Goal: Task Accomplishment & Management: Manage account settings

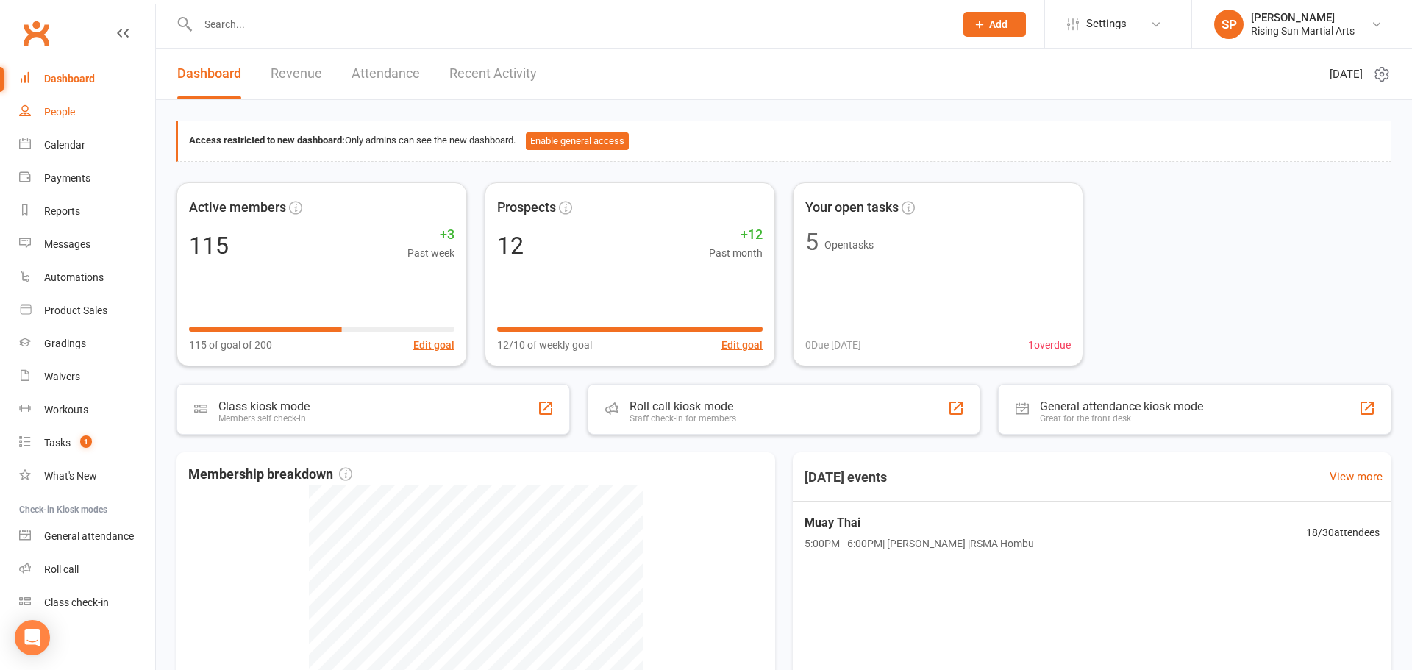
click at [70, 113] on div "People" at bounding box center [59, 112] width 31 height 12
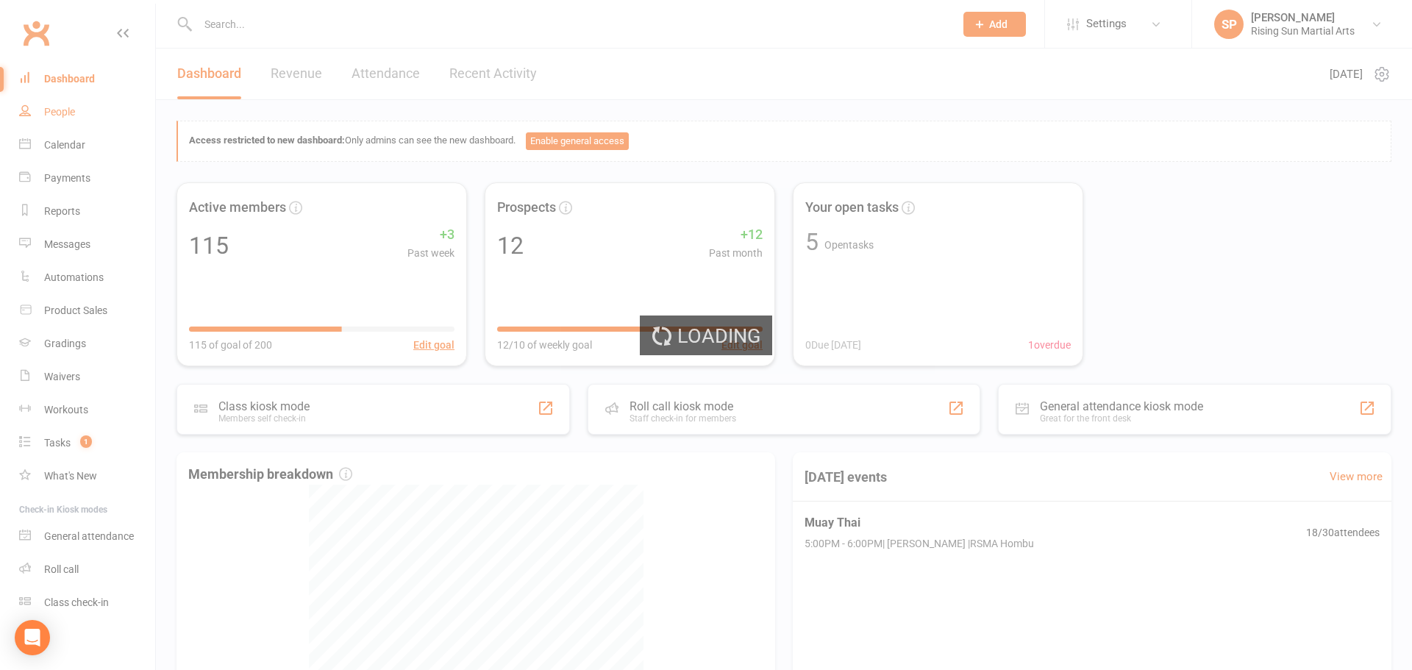
select select "100"
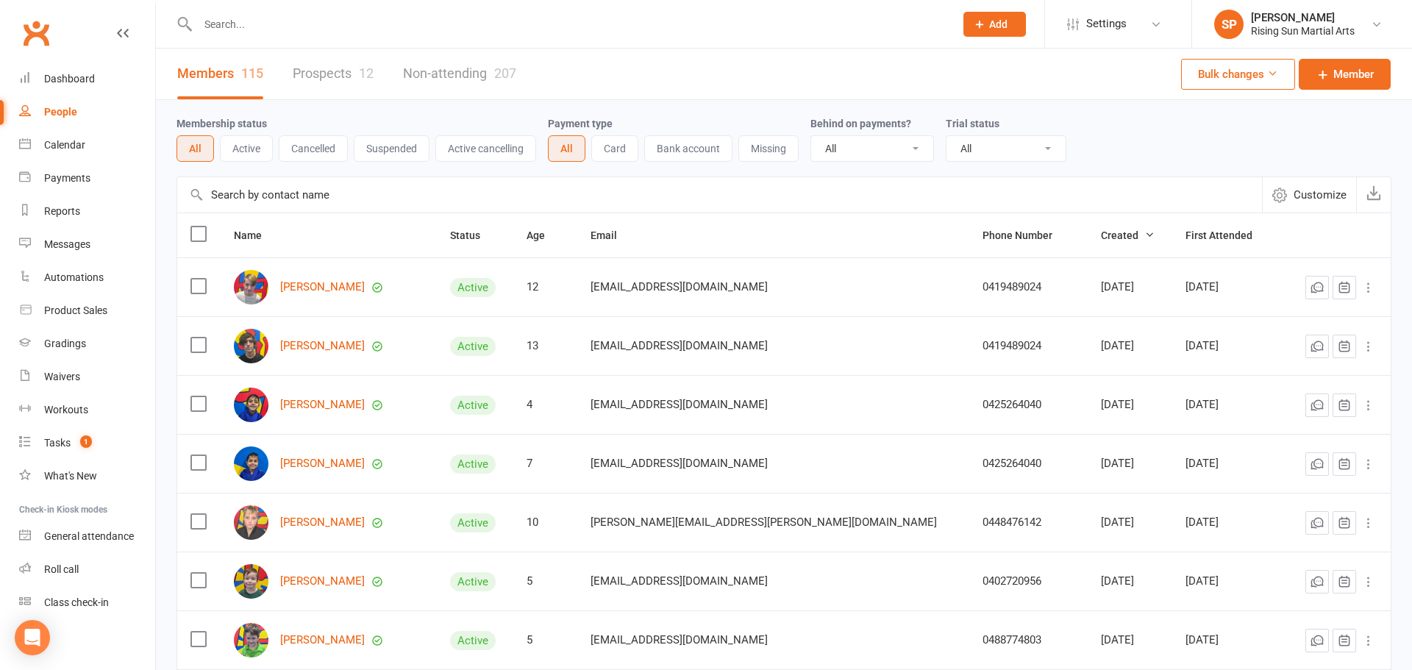
click at [321, 74] on link "Prospects 12" at bounding box center [333, 74] width 81 height 51
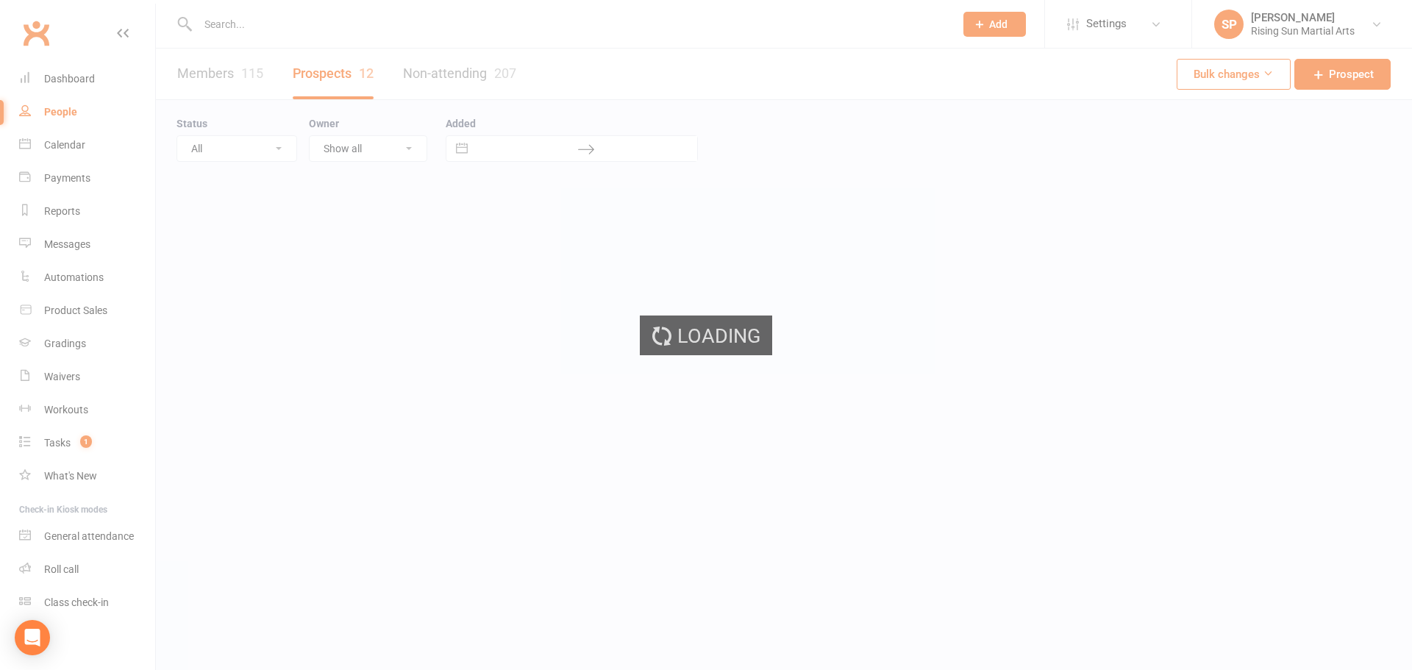
select select "100"
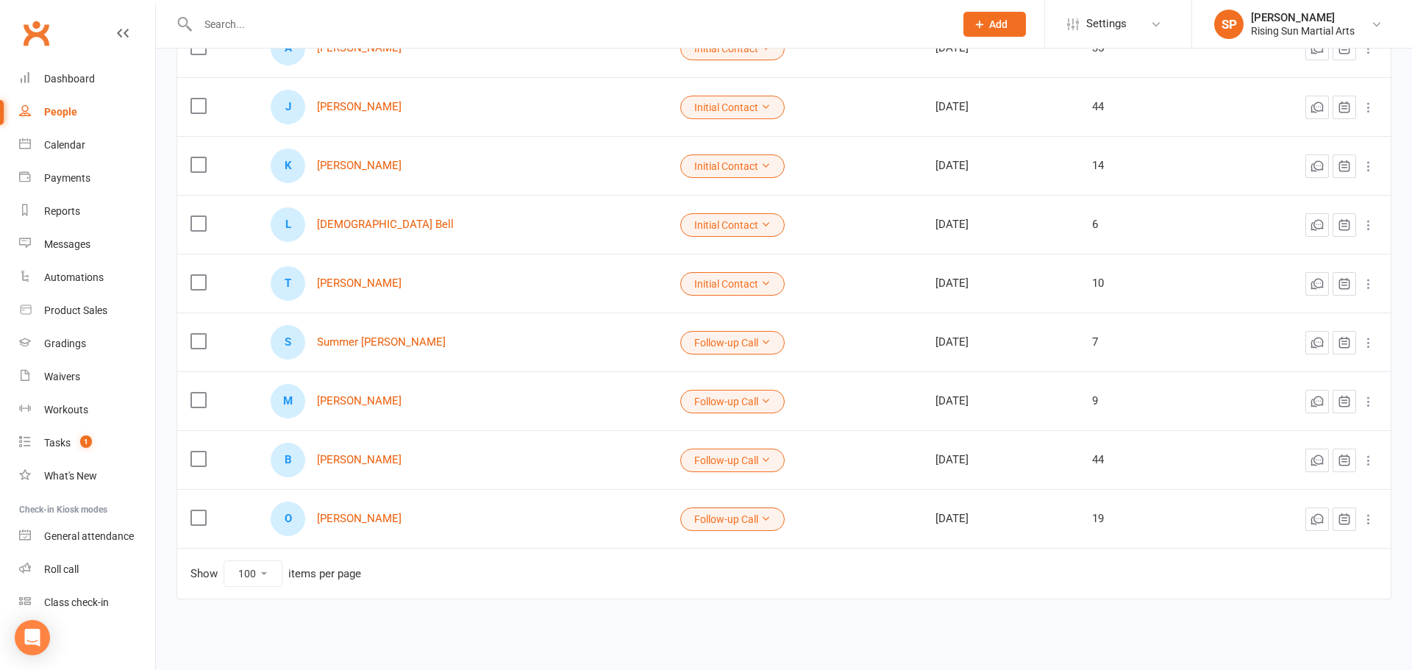
scroll to position [424, 0]
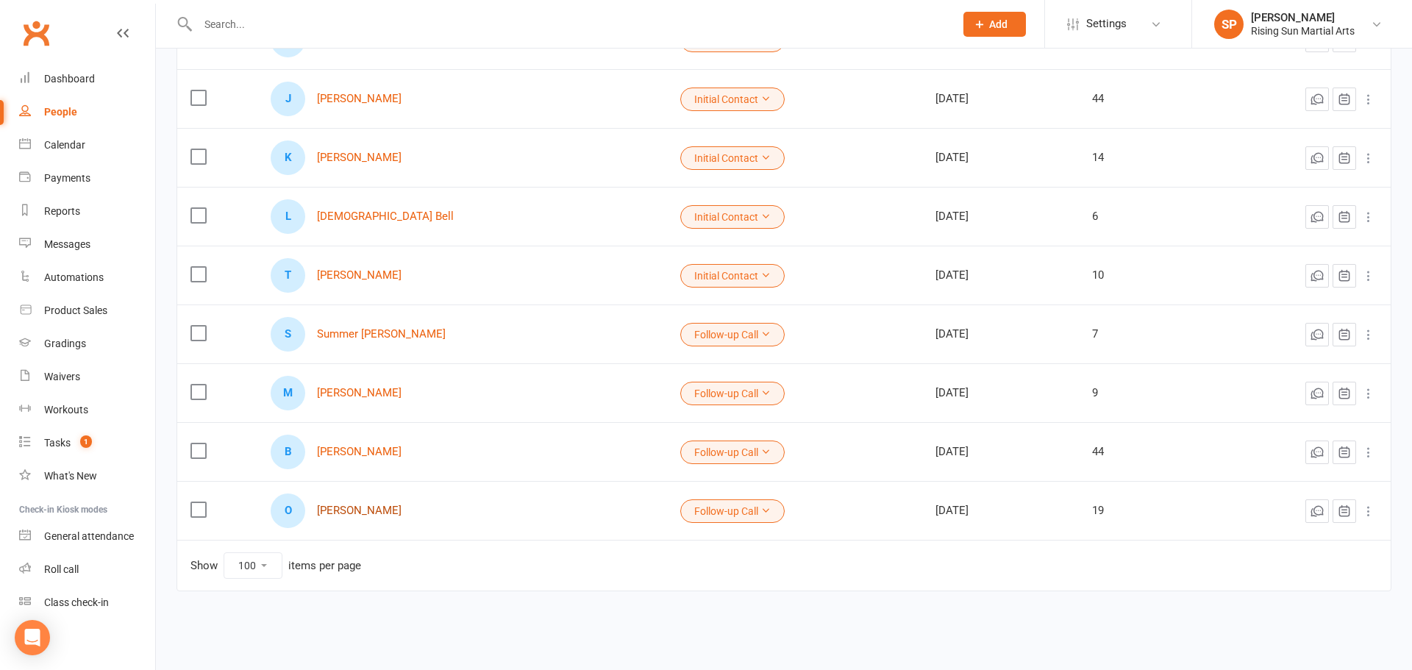
click at [365, 506] on link "[PERSON_NAME]" at bounding box center [359, 511] width 85 height 13
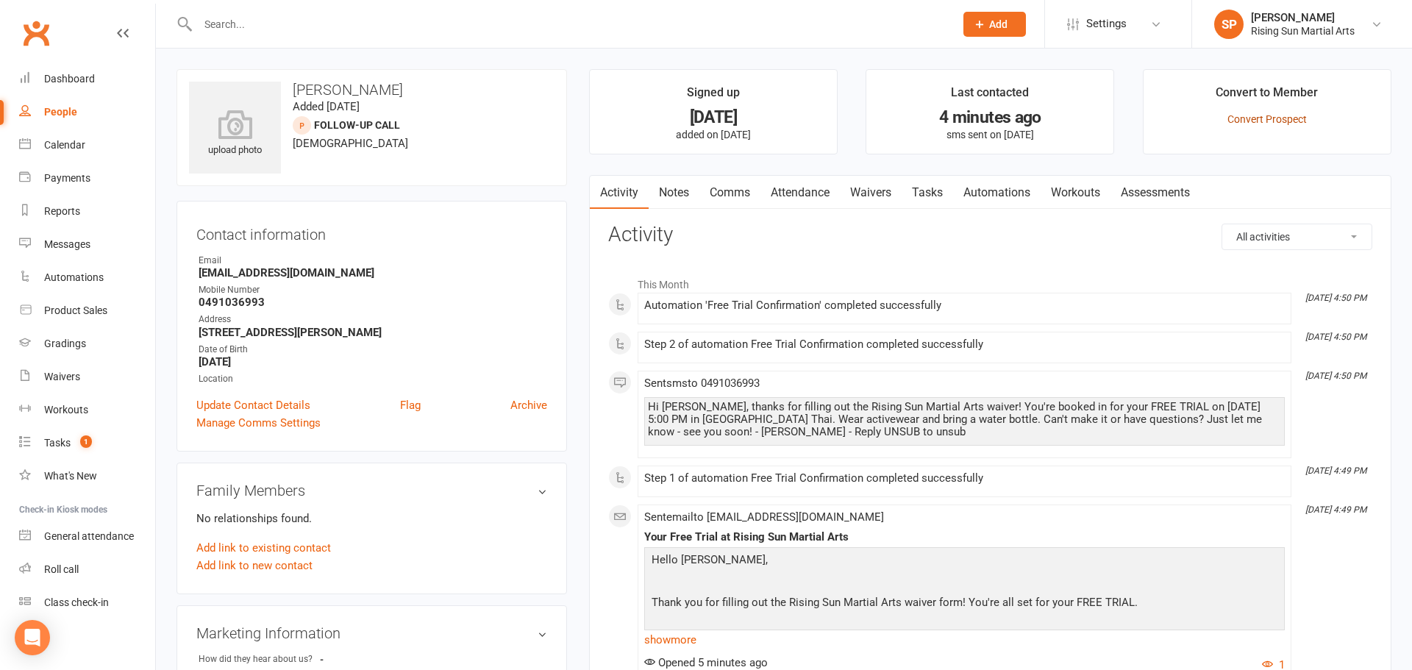
click at [1247, 119] on link "Convert Prospect" at bounding box center [1267, 119] width 79 height 12
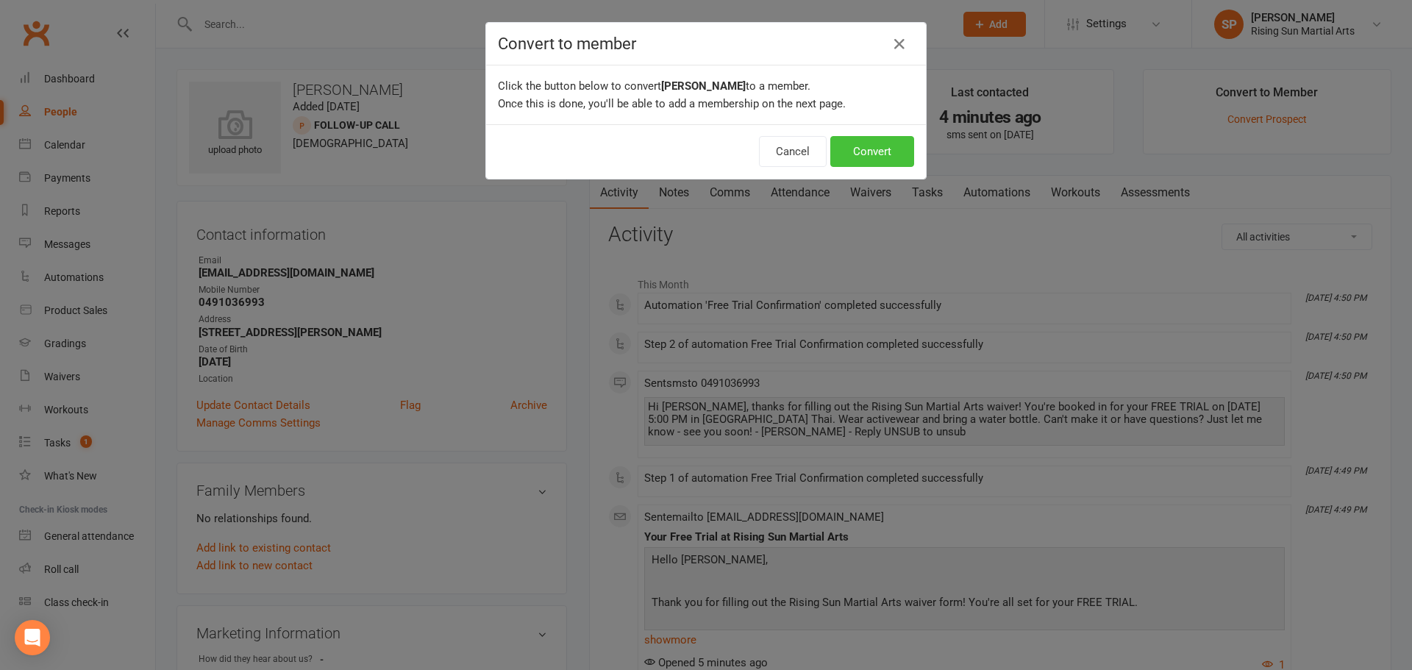
click at [864, 152] on button "Convert" at bounding box center [872, 151] width 84 height 31
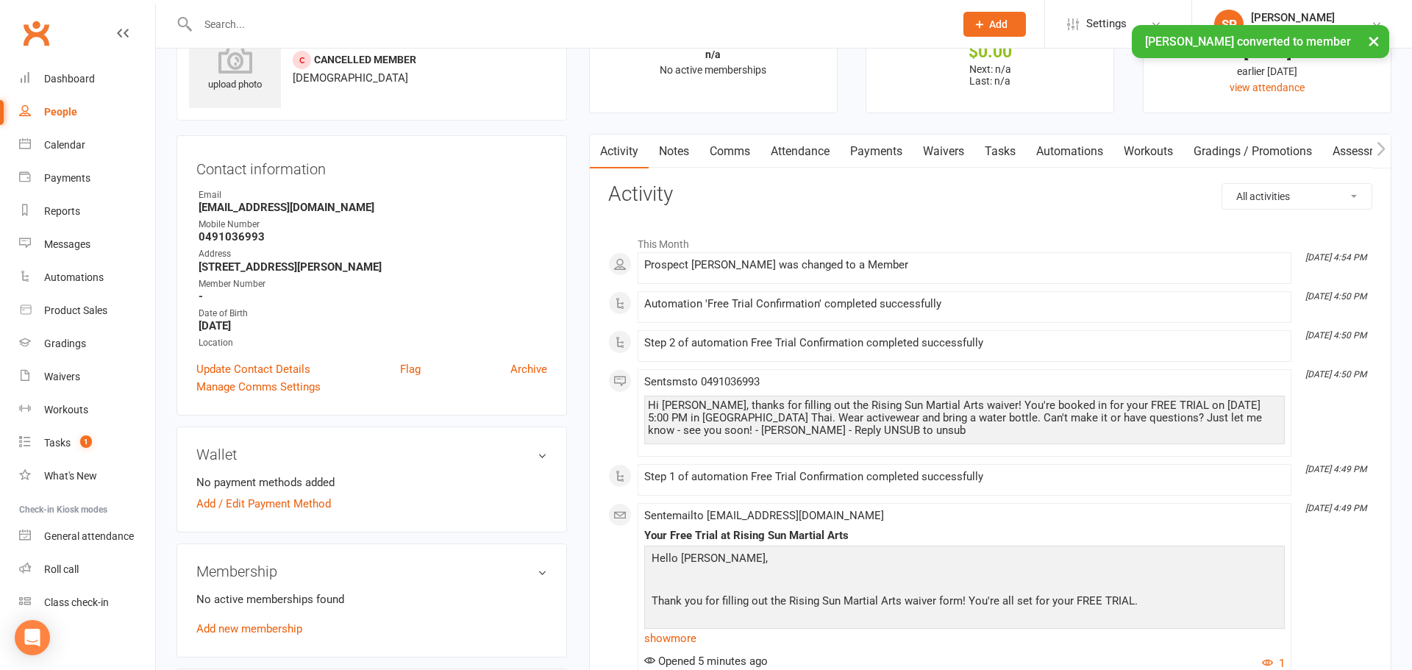
scroll to position [260, 0]
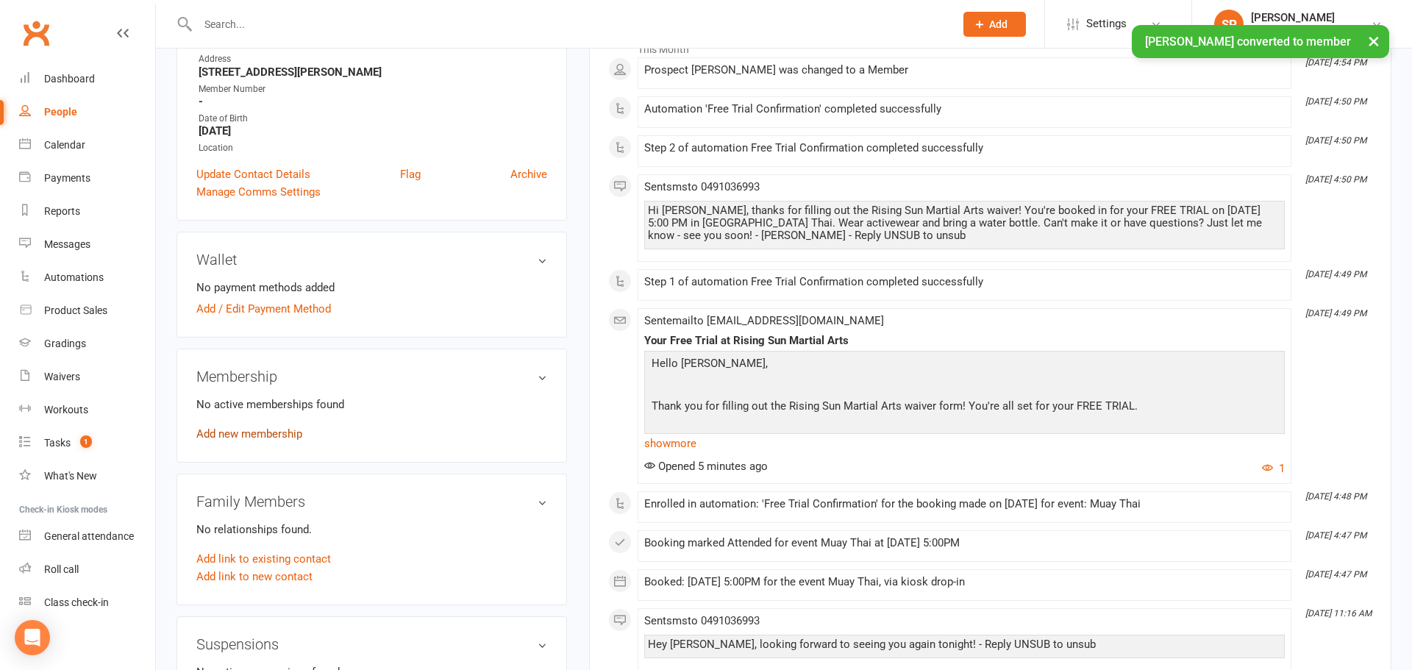
click at [240, 438] on link "Add new membership" at bounding box center [249, 433] width 106 height 13
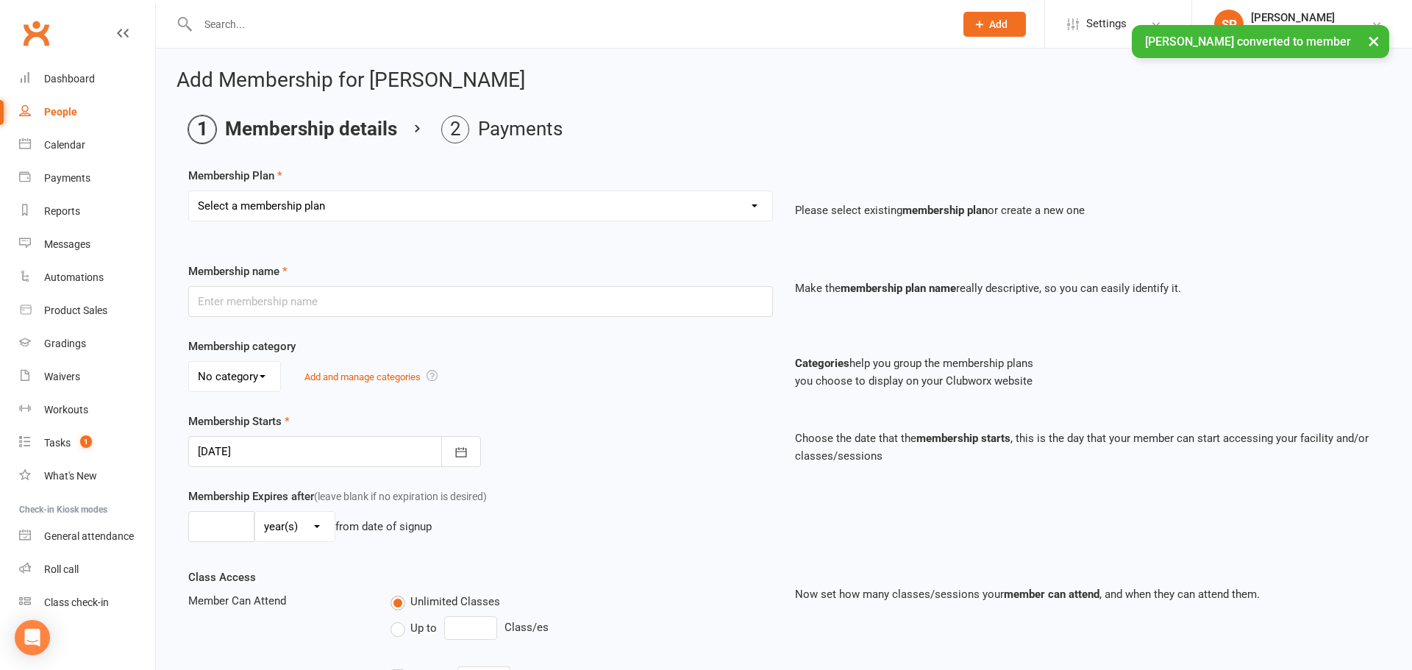
click at [307, 225] on div "Select a membership plan Create new Membership Plan Junior Direct Debit Junior …" at bounding box center [480, 216] width 607 height 51
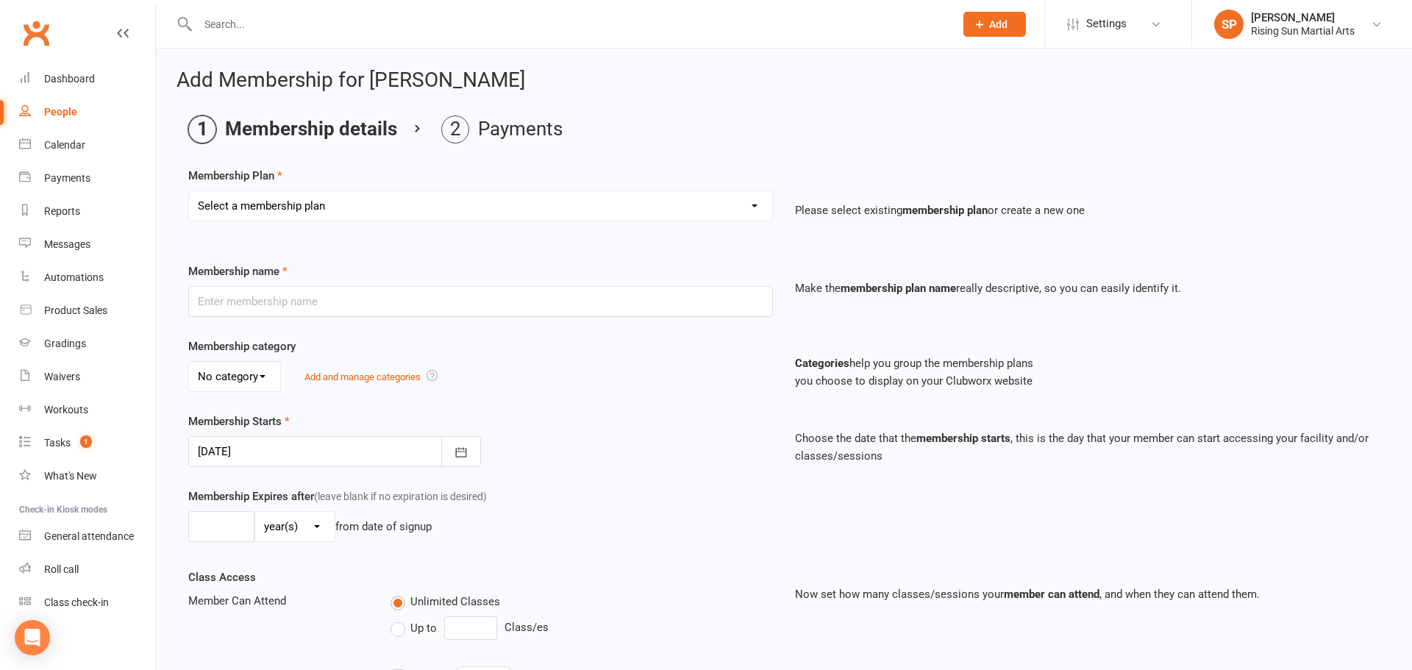
click at [318, 213] on select "Select a membership plan Create new Membership Plan Junior Direct Debit Junior …" at bounding box center [480, 205] width 583 height 29
select select "15"
click at [189, 191] on select "Select a membership plan Create new Membership Plan Junior Direct Debit Junior …" at bounding box center [480, 205] width 583 height 29
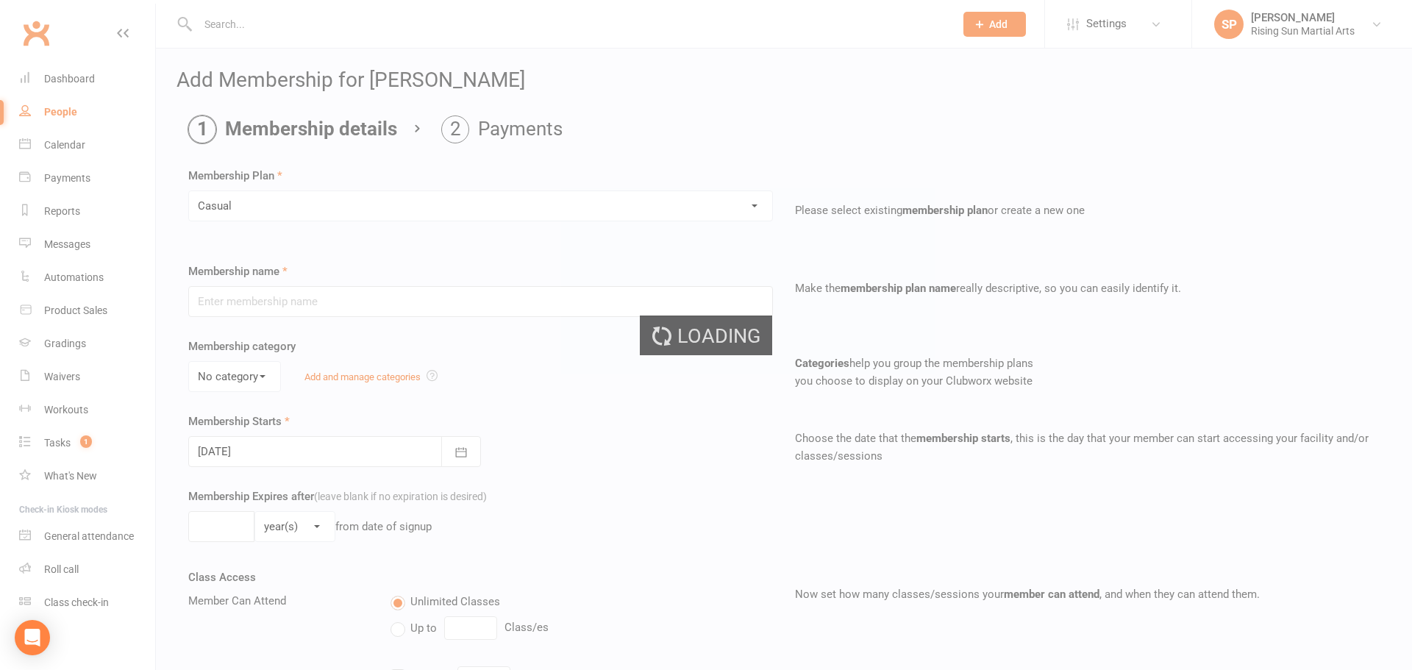
type input "Casual"
type input "0"
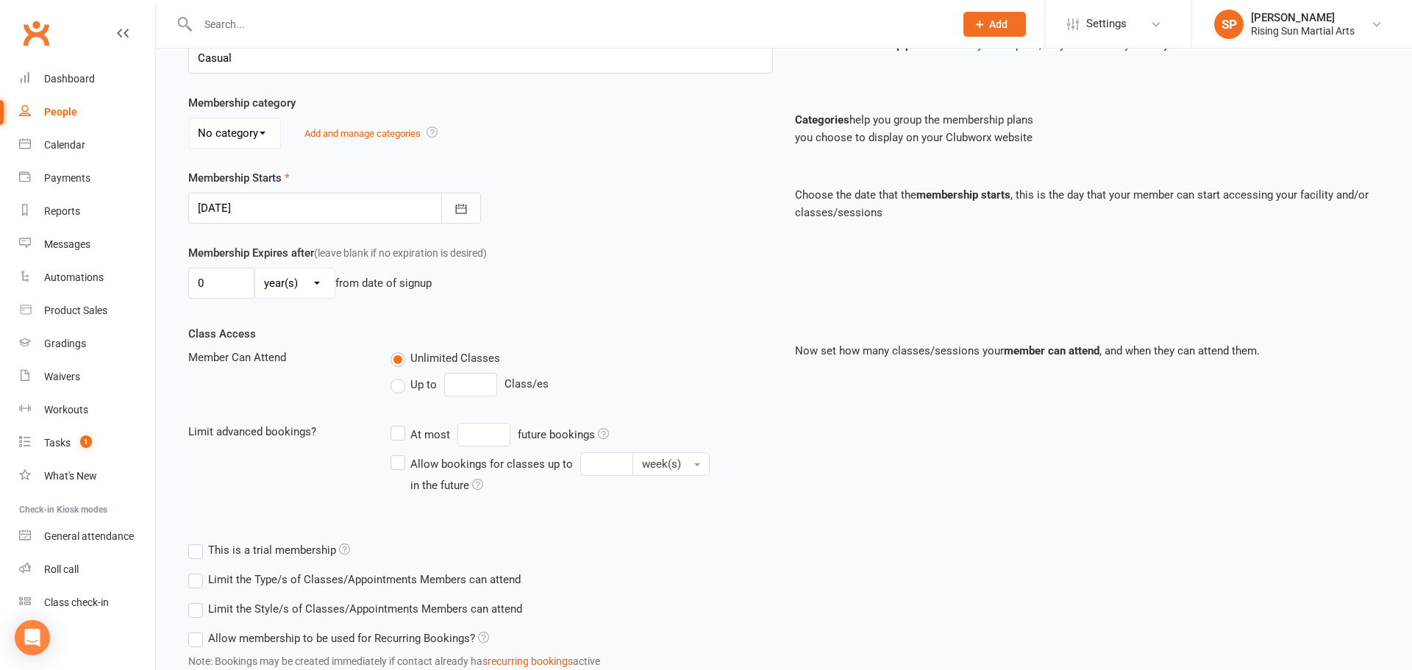
scroll to position [351, 0]
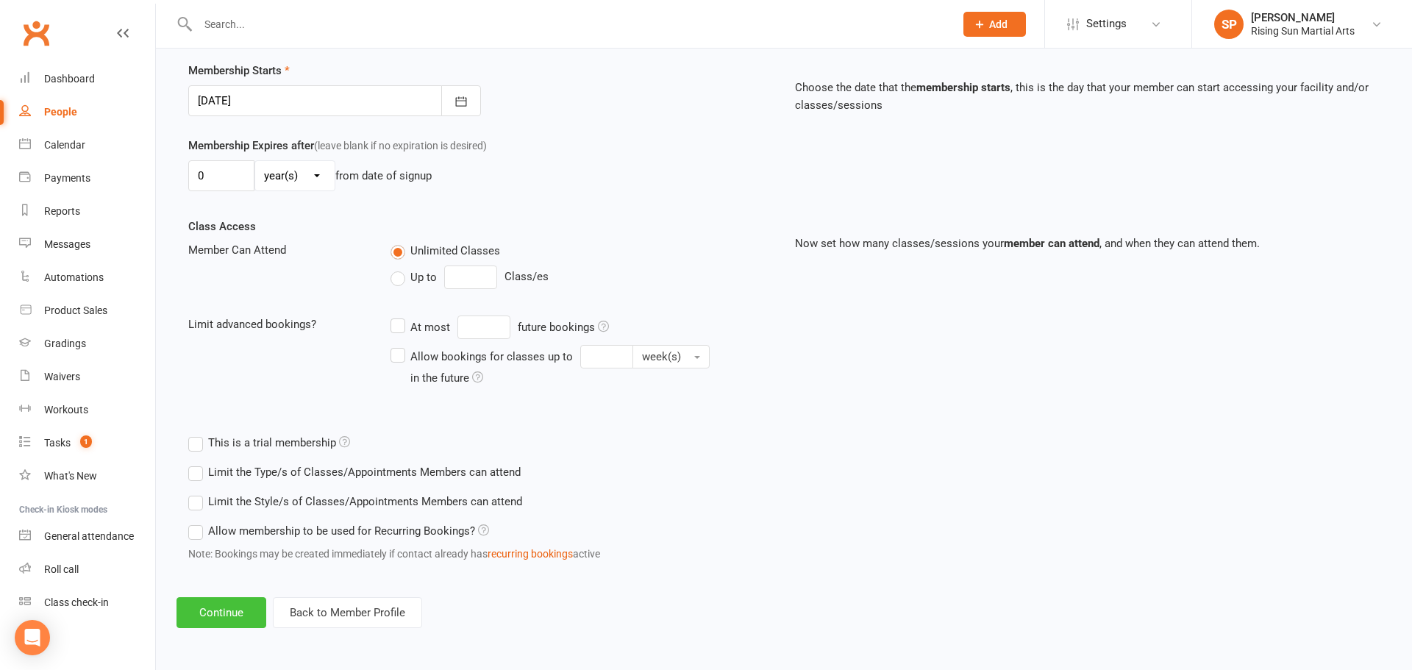
click at [235, 602] on button "Continue" at bounding box center [222, 612] width 90 height 31
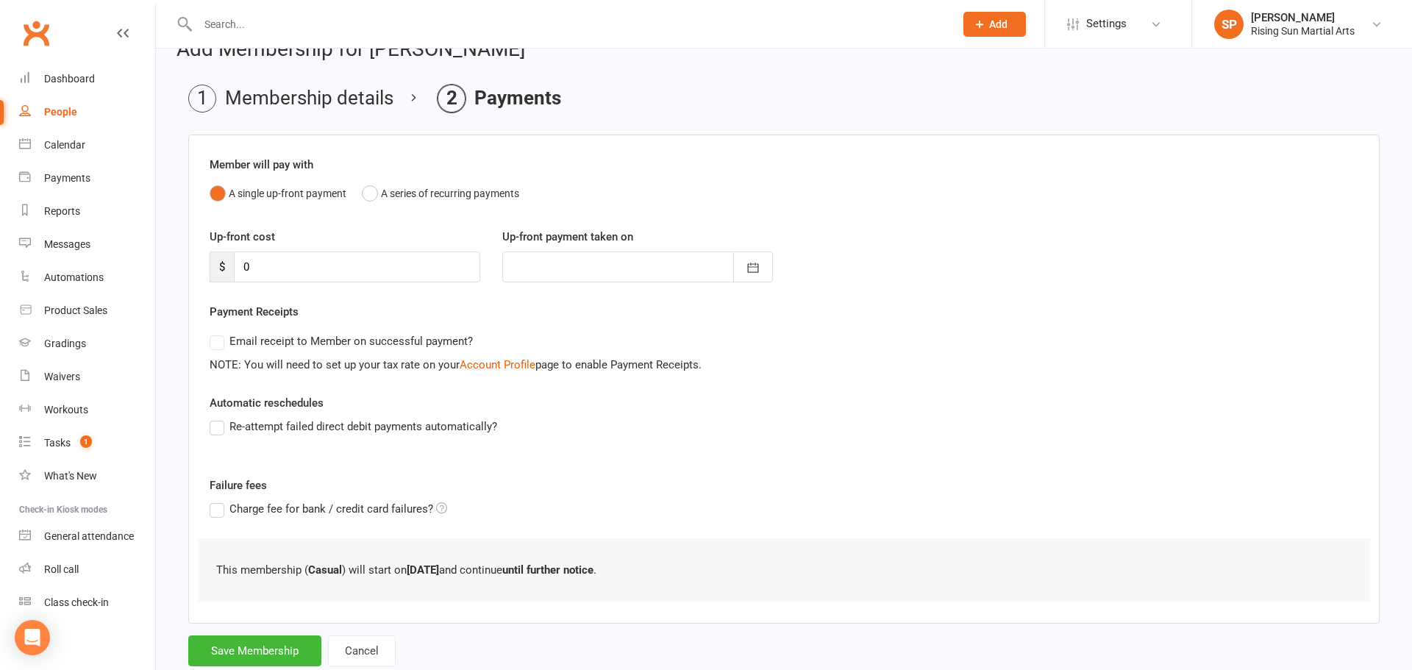
scroll to position [72, 0]
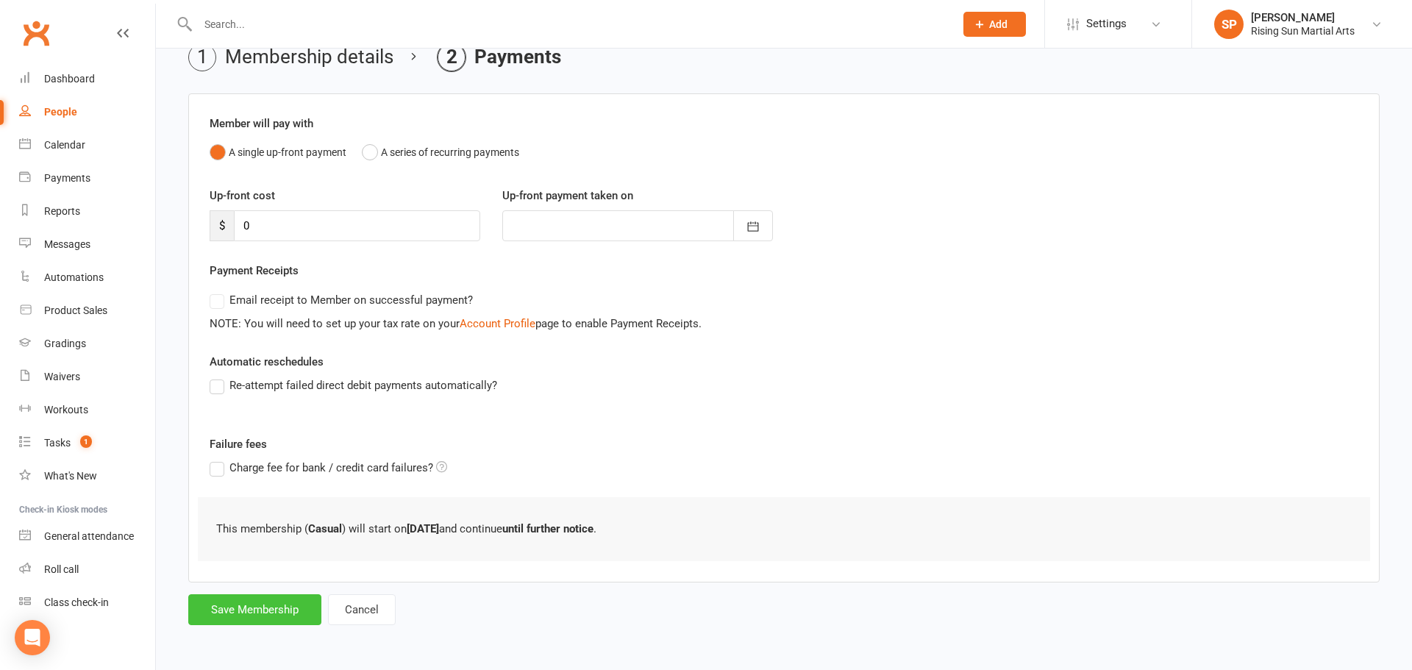
click at [268, 611] on button "Save Membership" at bounding box center [254, 609] width 133 height 31
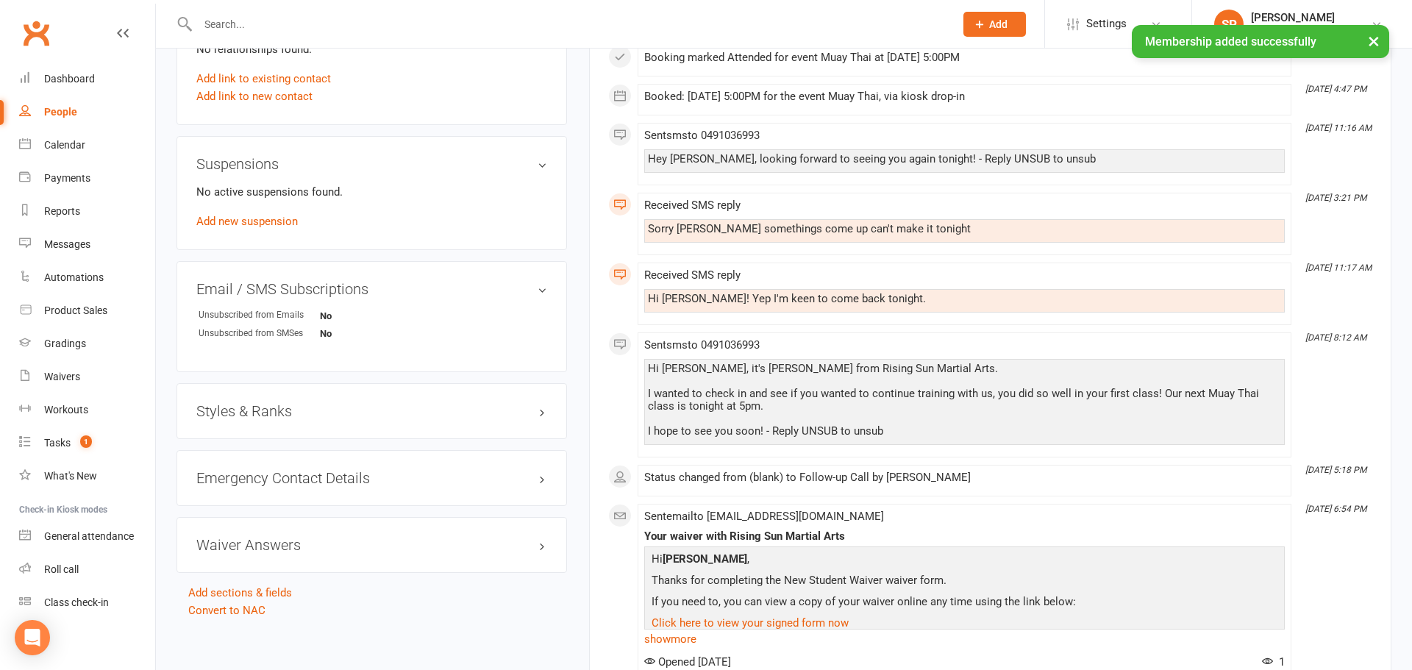
click at [243, 414] on h3 "Styles & Ranks" at bounding box center [371, 411] width 351 height 16
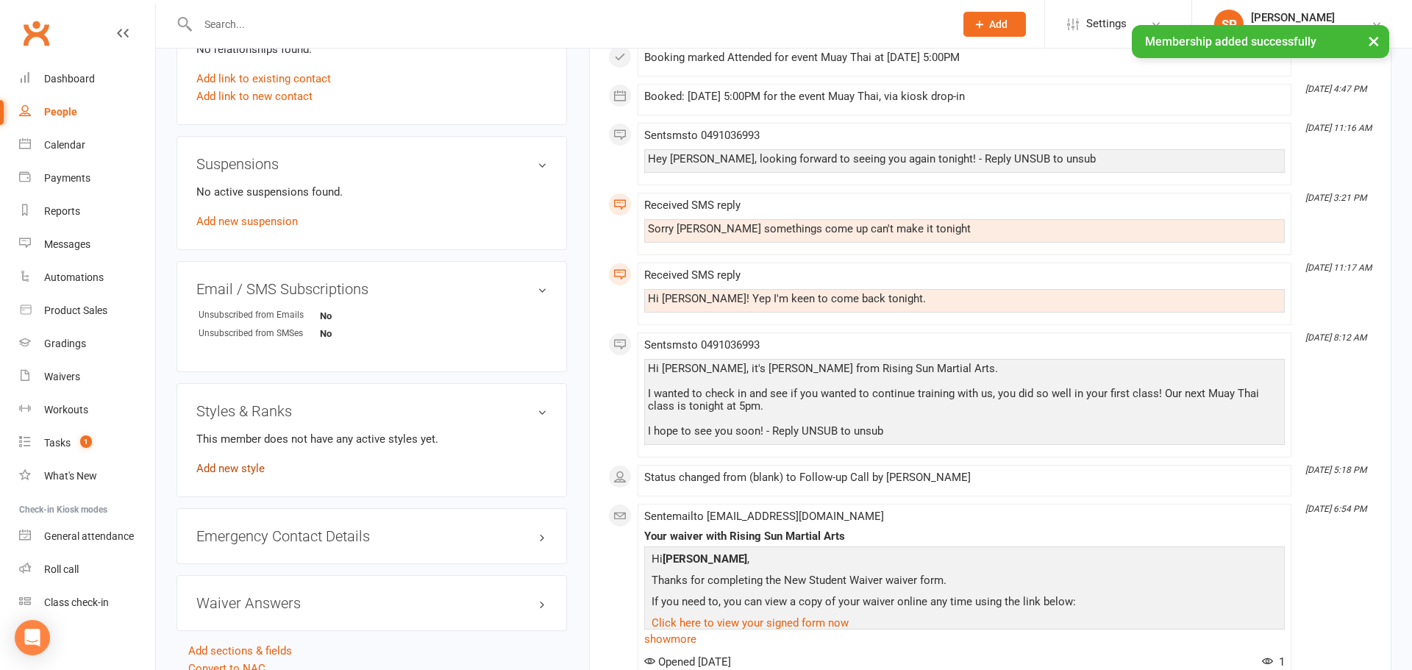
click at [234, 471] on link "Add new style" at bounding box center [230, 468] width 68 height 13
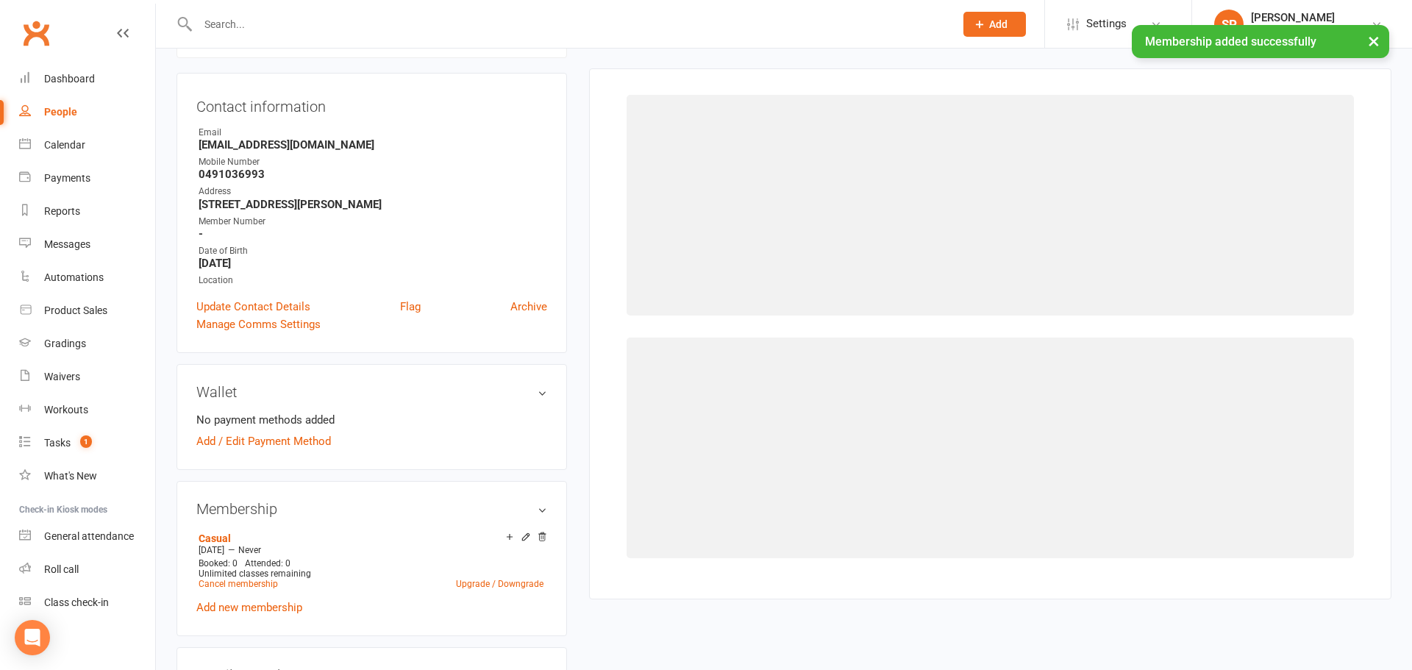
scroll to position [126, 0]
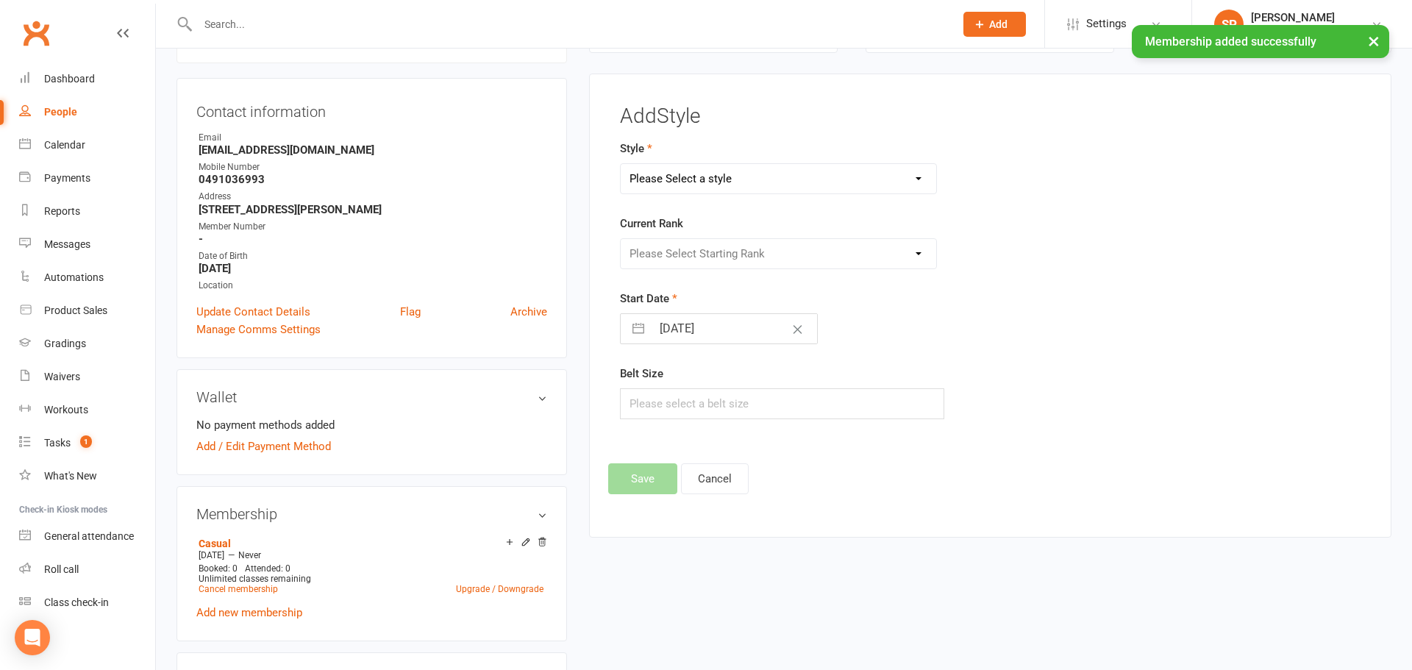
click at [782, 180] on select "Please Select a style BJJ Kids BJJ Kids Karate Krav Maga Muay Thai Zen Do Kai" at bounding box center [779, 178] width 316 height 29
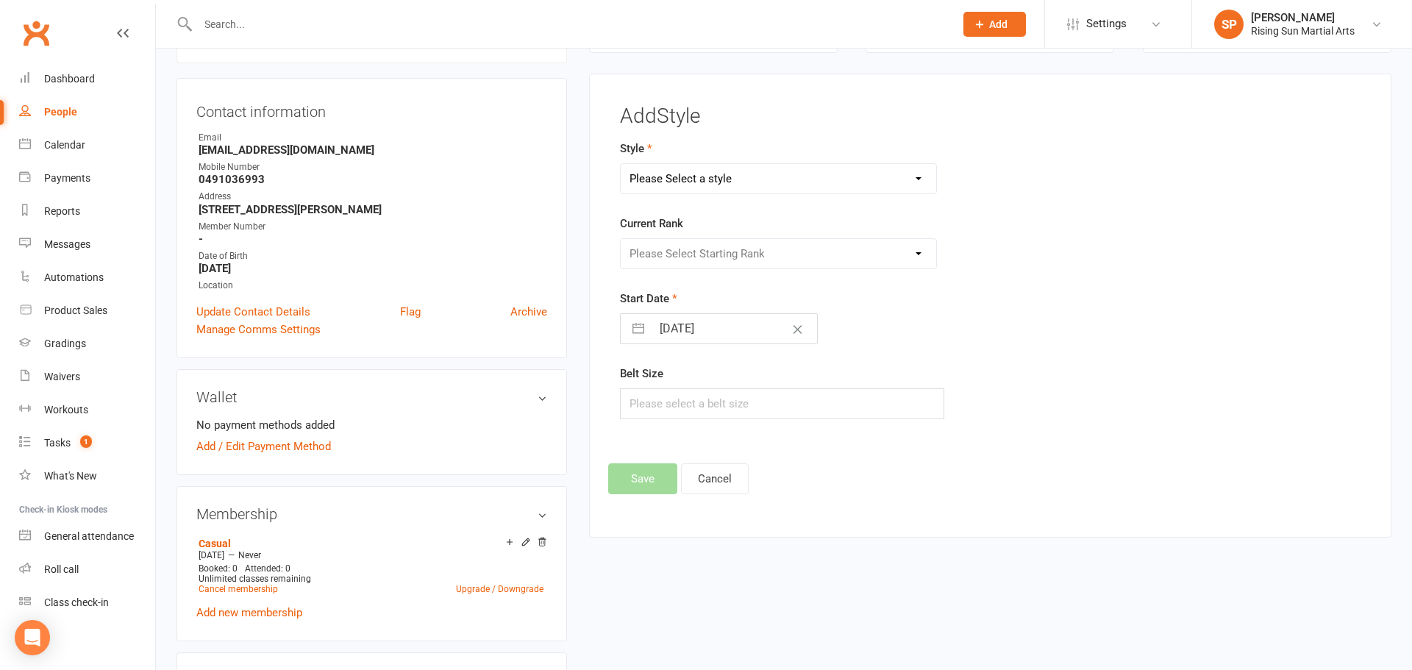
select select "3213"
click at [621, 164] on select "Please Select a style BJJ Kids BJJ Kids Karate Krav Maga Muay Thai Zen Do Kai" at bounding box center [779, 178] width 316 height 29
click at [688, 247] on select "Please Select Starting Rank White Yellow Orange Blue Green Brown 1st Degree 2nd…" at bounding box center [779, 253] width 316 height 29
select select "35917"
click at [621, 239] on select "Please Select Starting Rank White Yellow Orange Blue Green Brown 1st Degree 2nd…" at bounding box center [779, 253] width 316 height 29
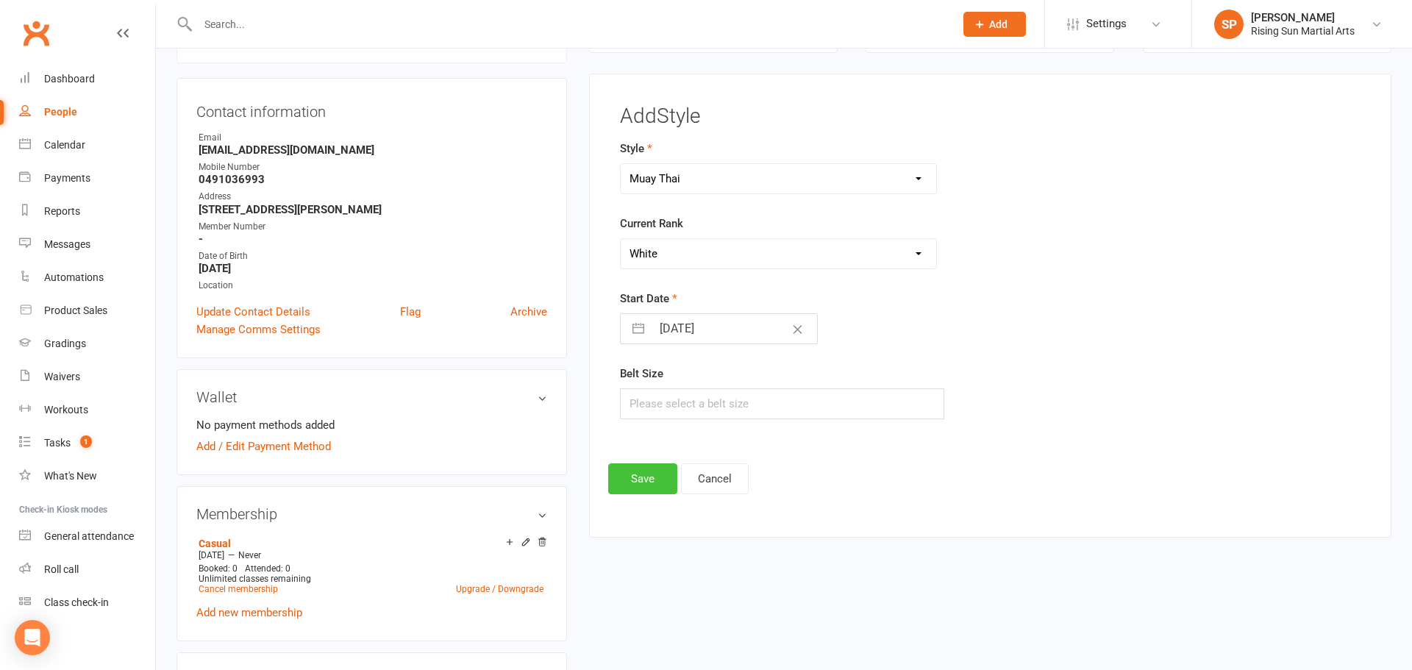
click at [653, 477] on button "Save" at bounding box center [642, 478] width 69 height 31
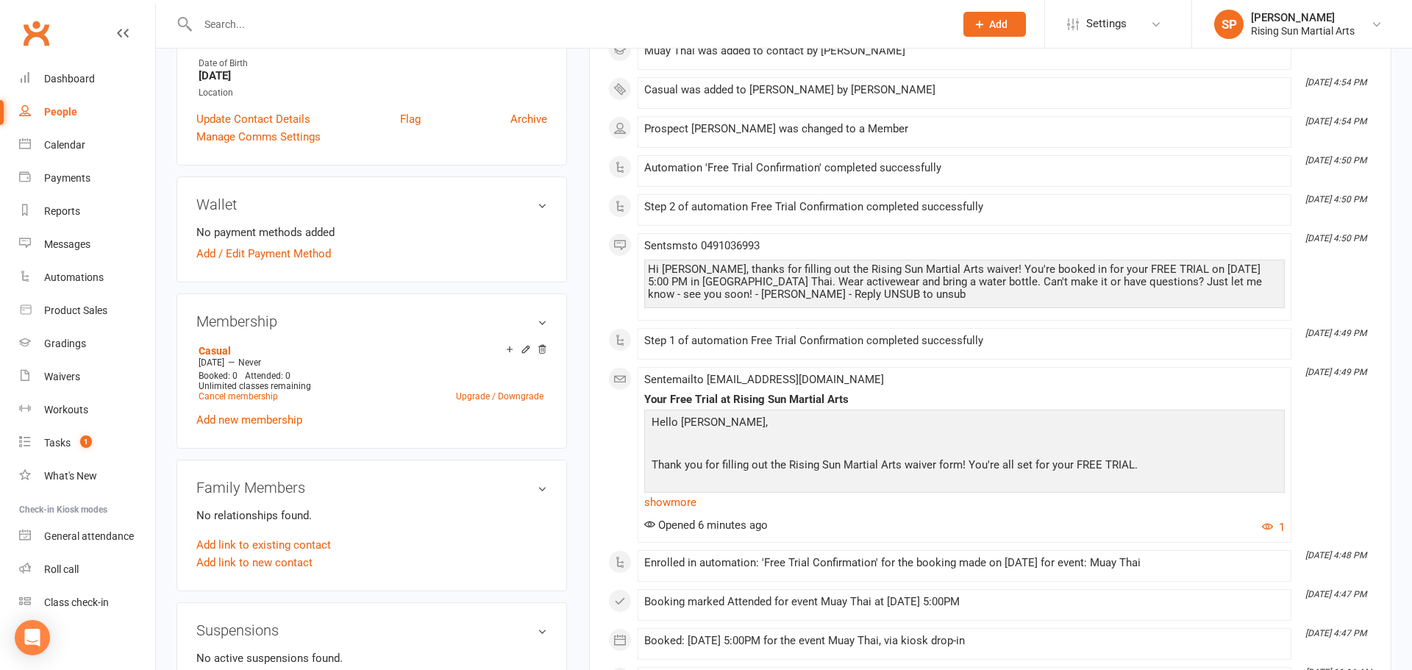
scroll to position [0, 0]
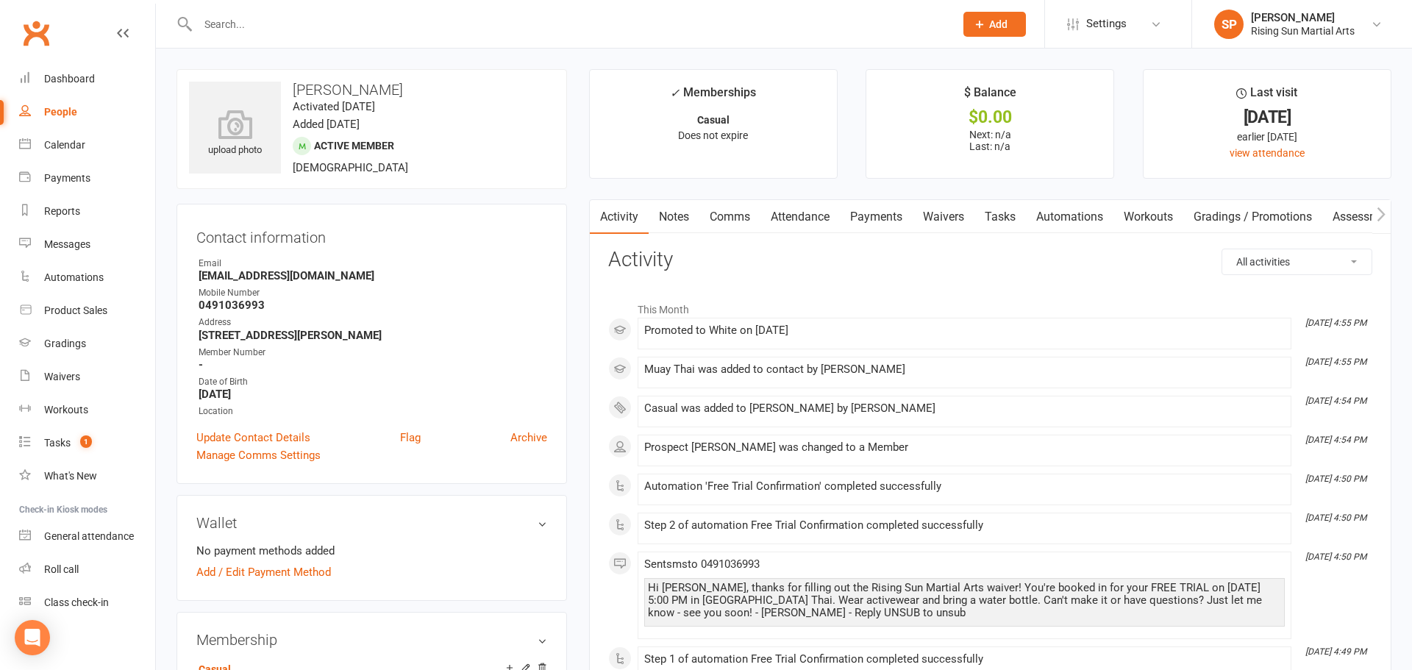
click at [42, 113] on link "People" at bounding box center [87, 112] width 136 height 33
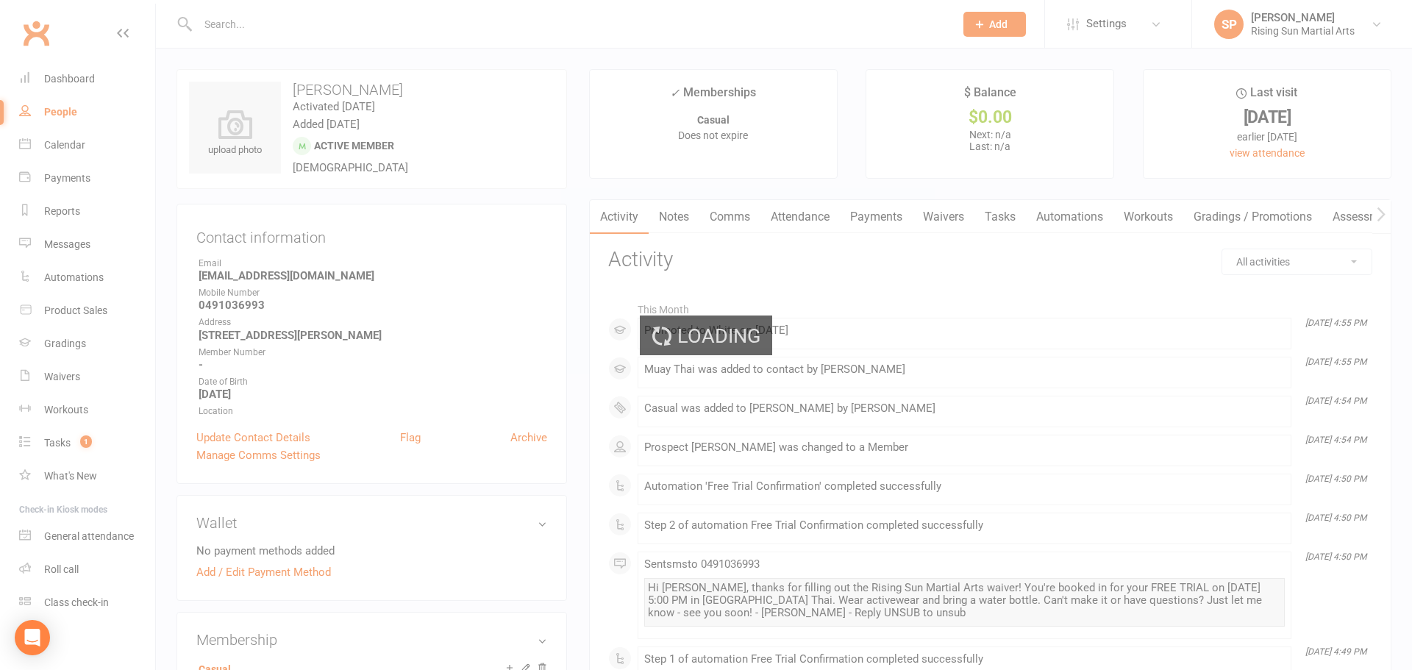
select select "100"
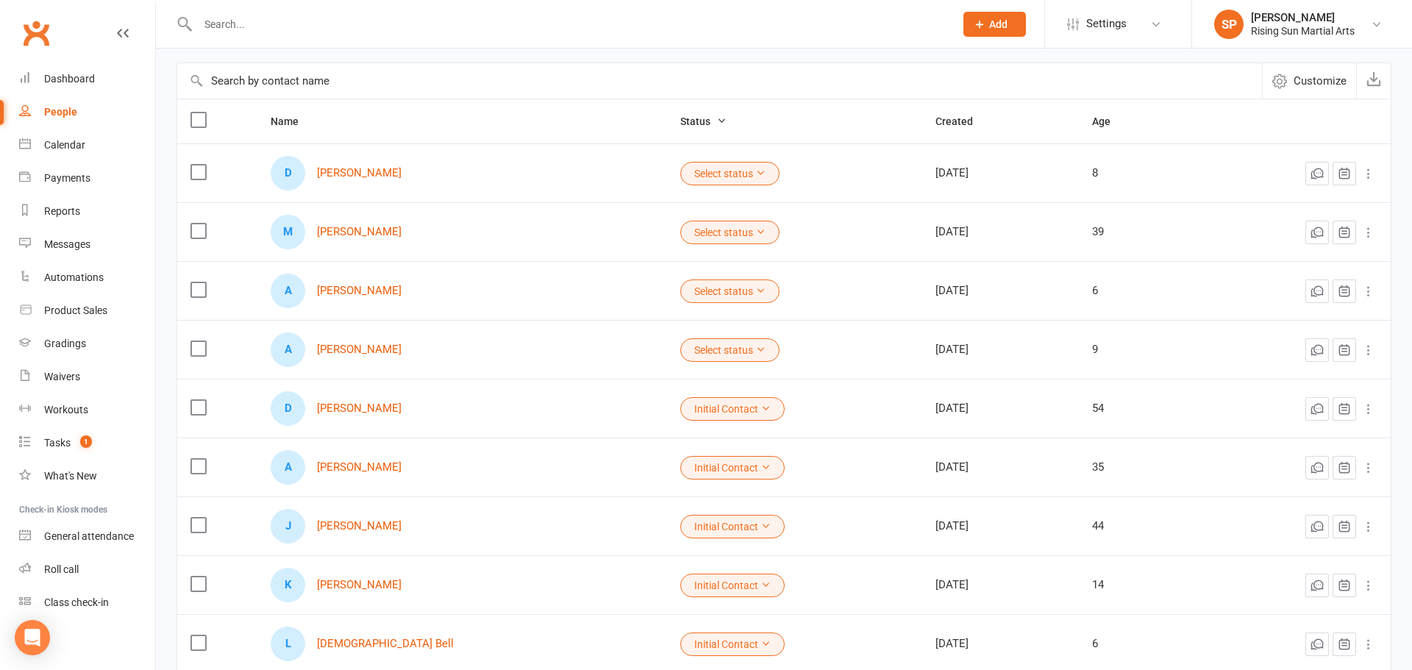
scroll to position [130, 0]
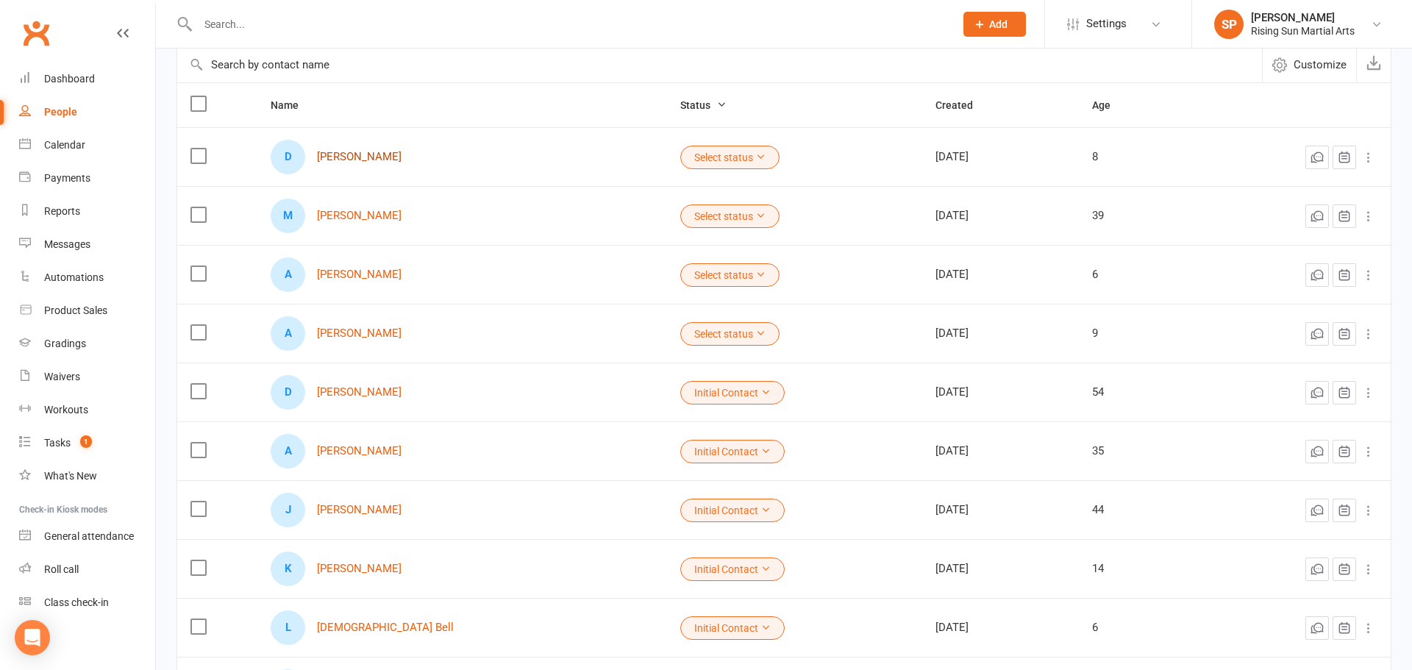
click at [358, 159] on link "[PERSON_NAME]" at bounding box center [359, 157] width 85 height 13
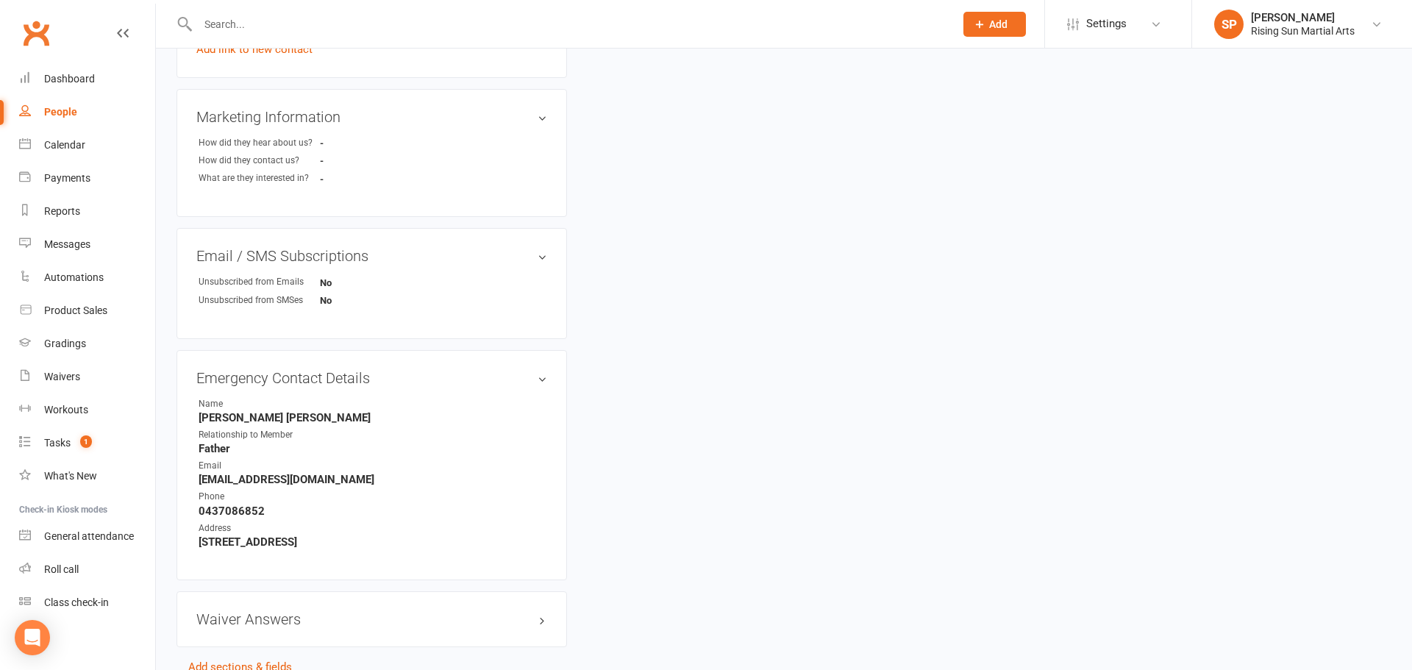
scroll to position [593, 0]
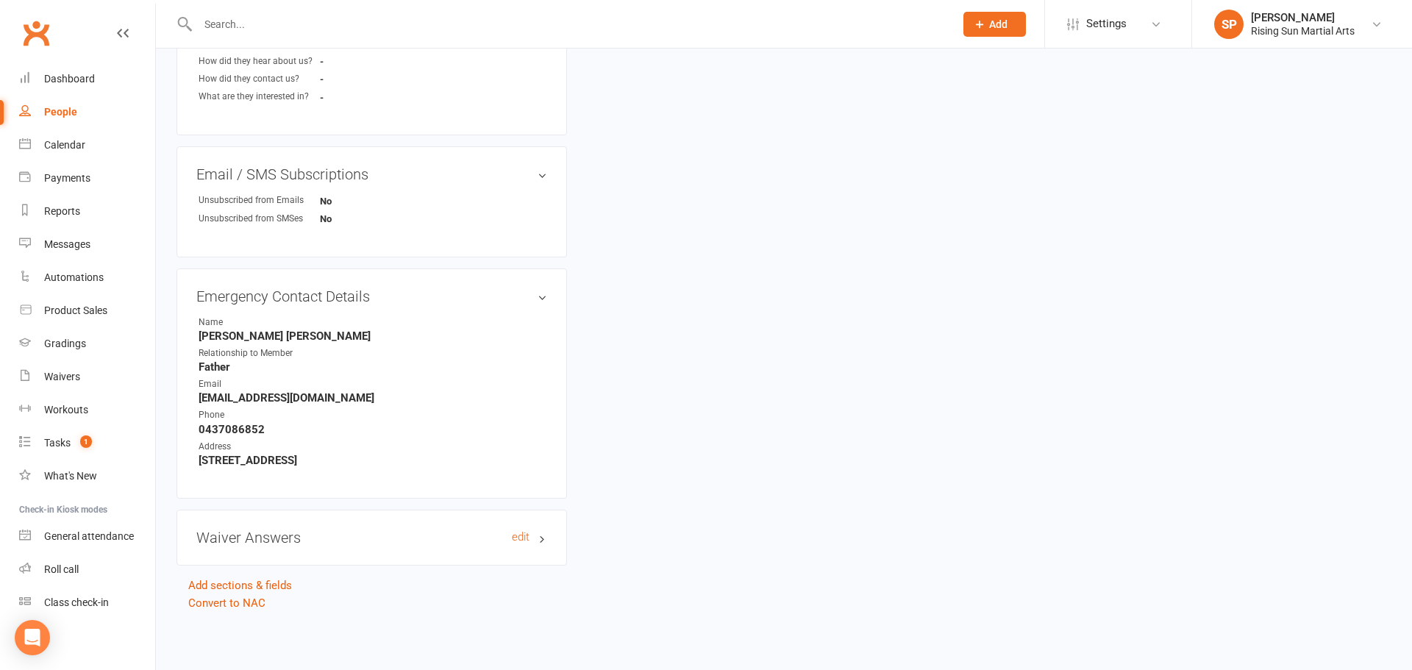
click at [264, 533] on h3 "Waiver Answers edit" at bounding box center [371, 538] width 351 height 16
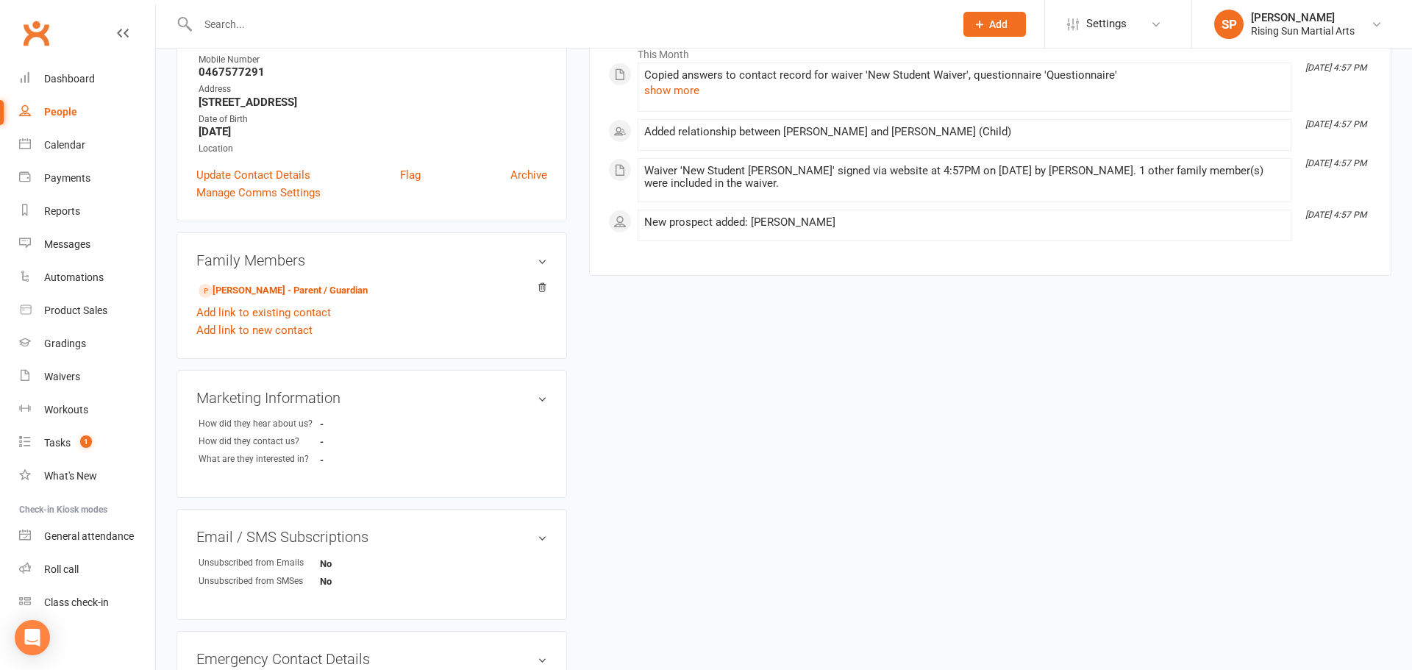
scroll to position [0, 0]
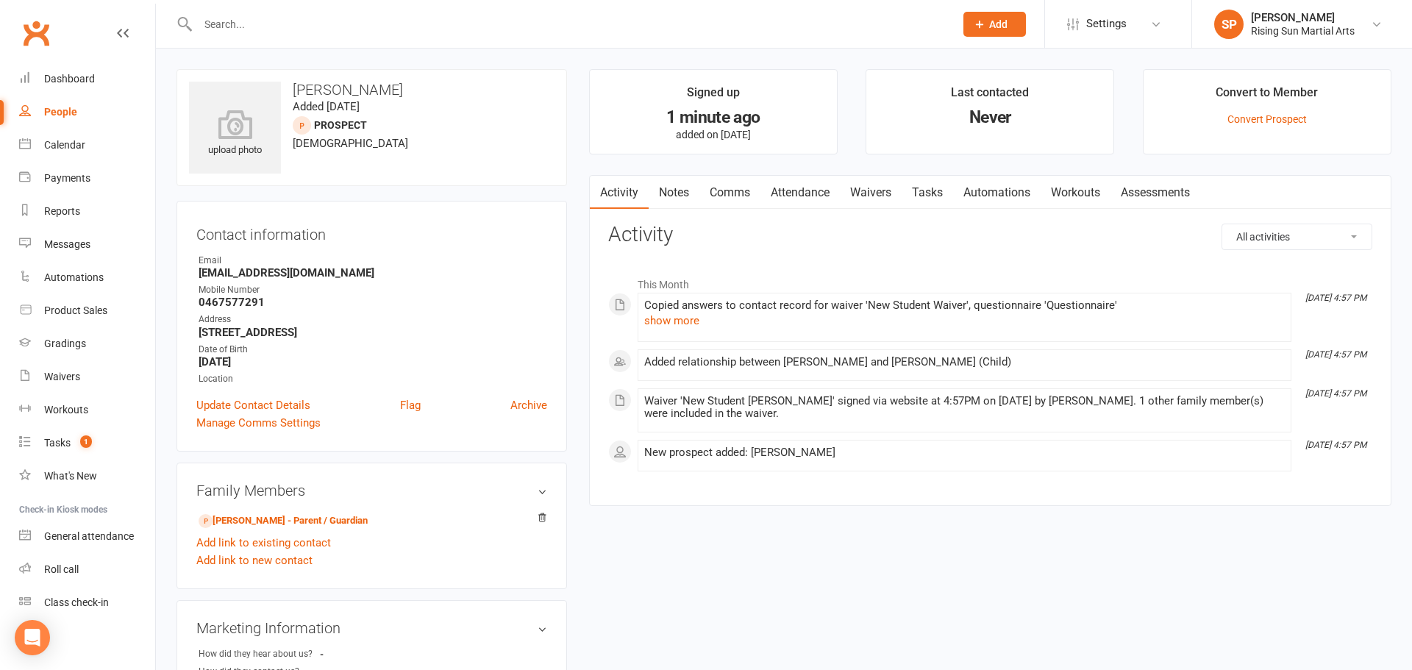
click at [66, 112] on div "People" at bounding box center [60, 112] width 33 height 12
select select "100"
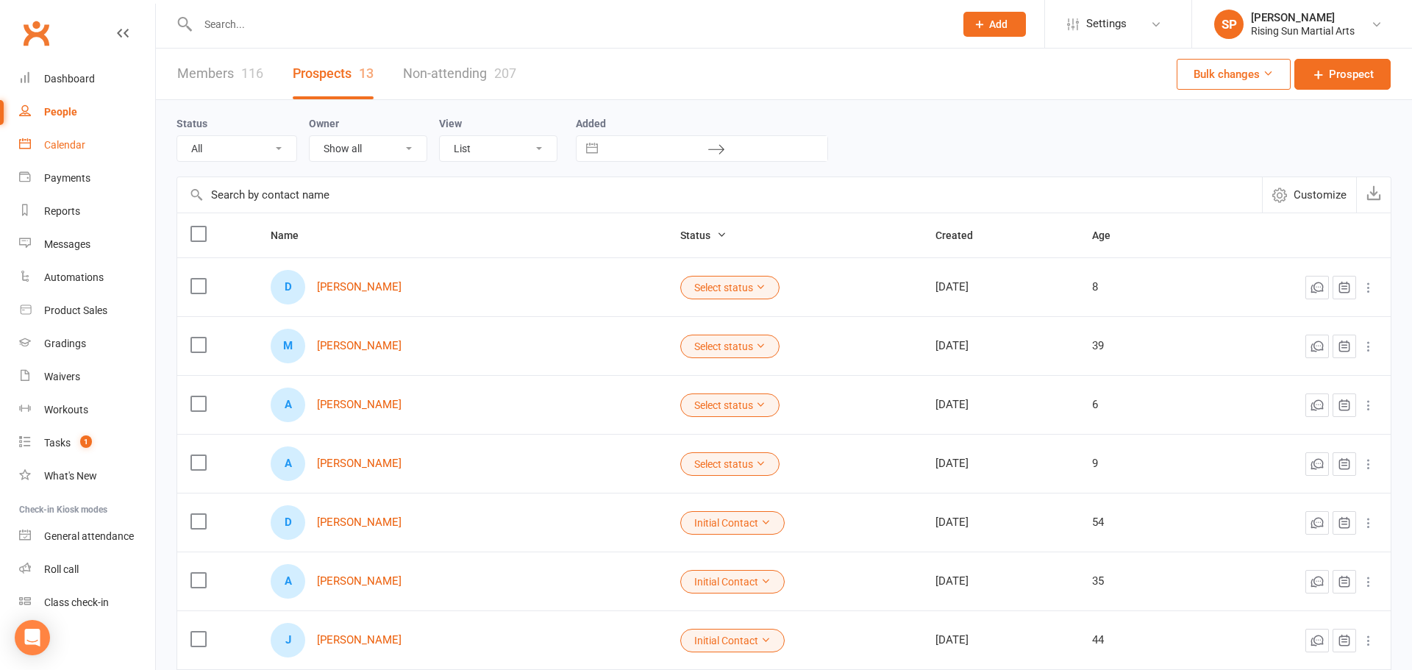
click at [60, 152] on link "Calendar" at bounding box center [87, 145] width 136 height 33
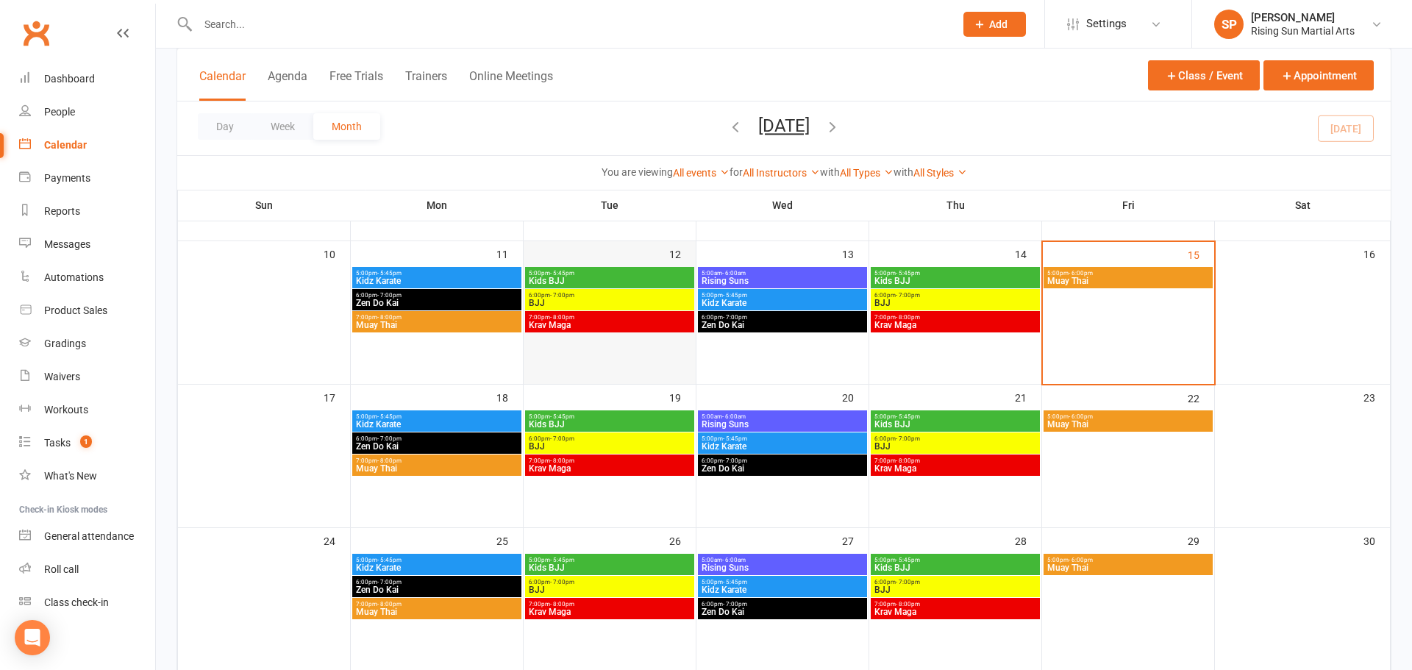
scroll to position [346, 0]
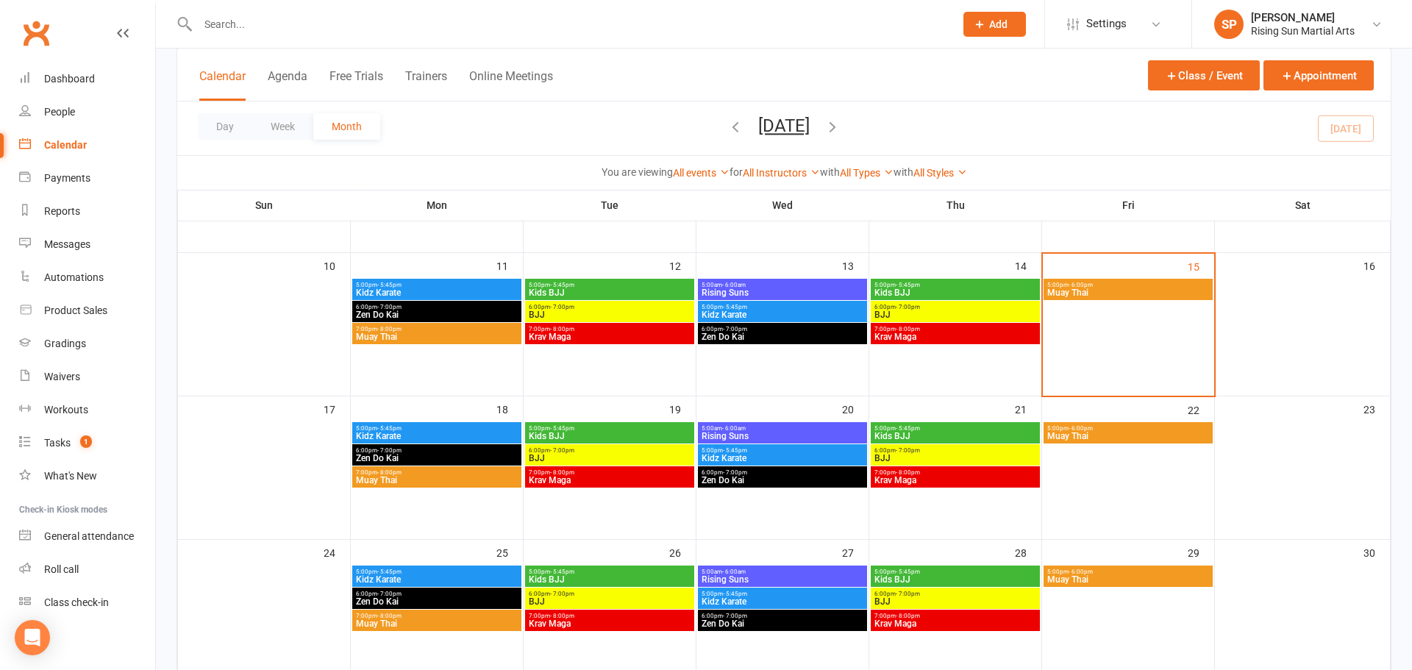
click at [427, 435] on span "Kidz Karate" at bounding box center [436, 436] width 163 height 9
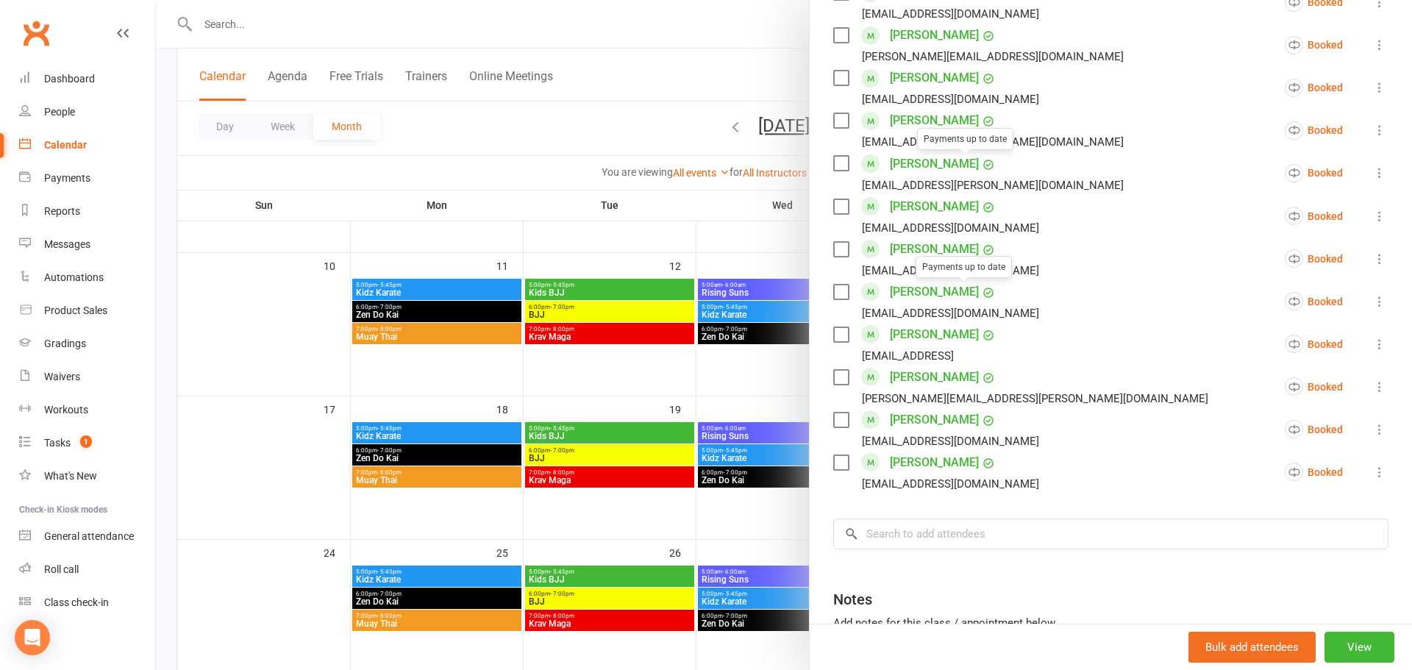
scroll to position [896, 0]
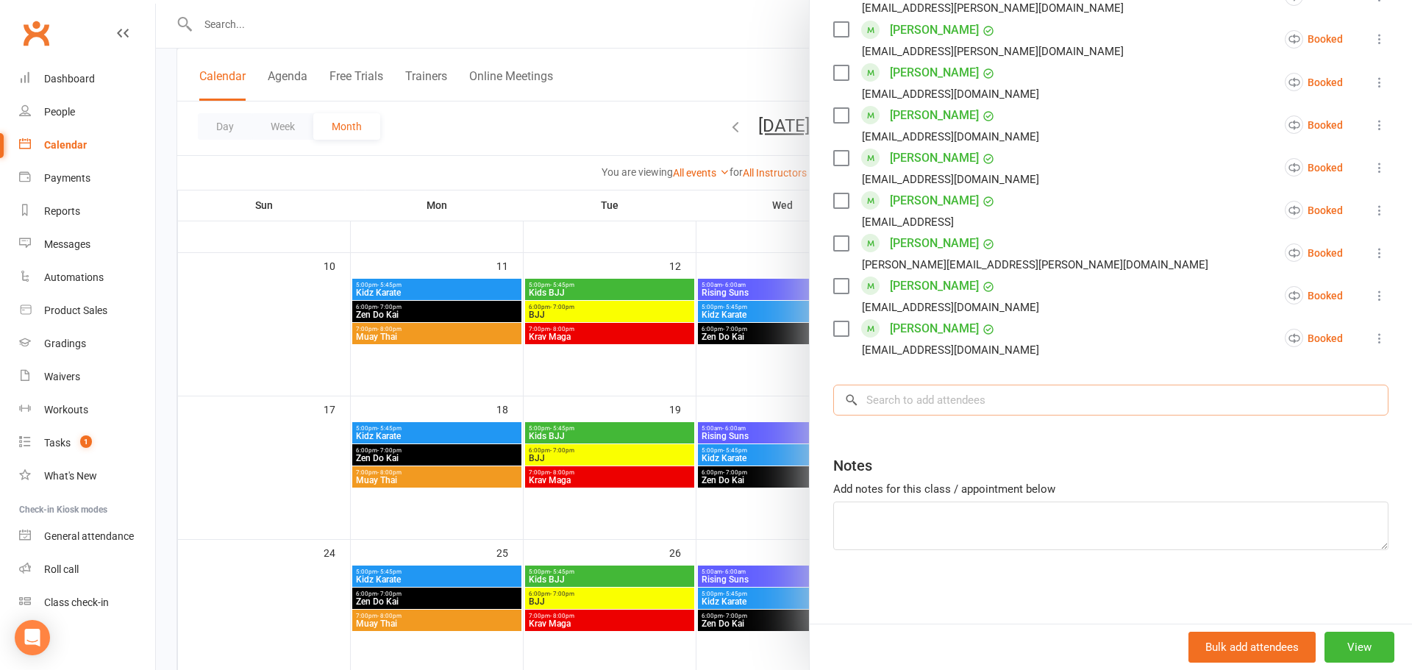
click at [950, 403] on input "search" at bounding box center [1110, 400] width 555 height 31
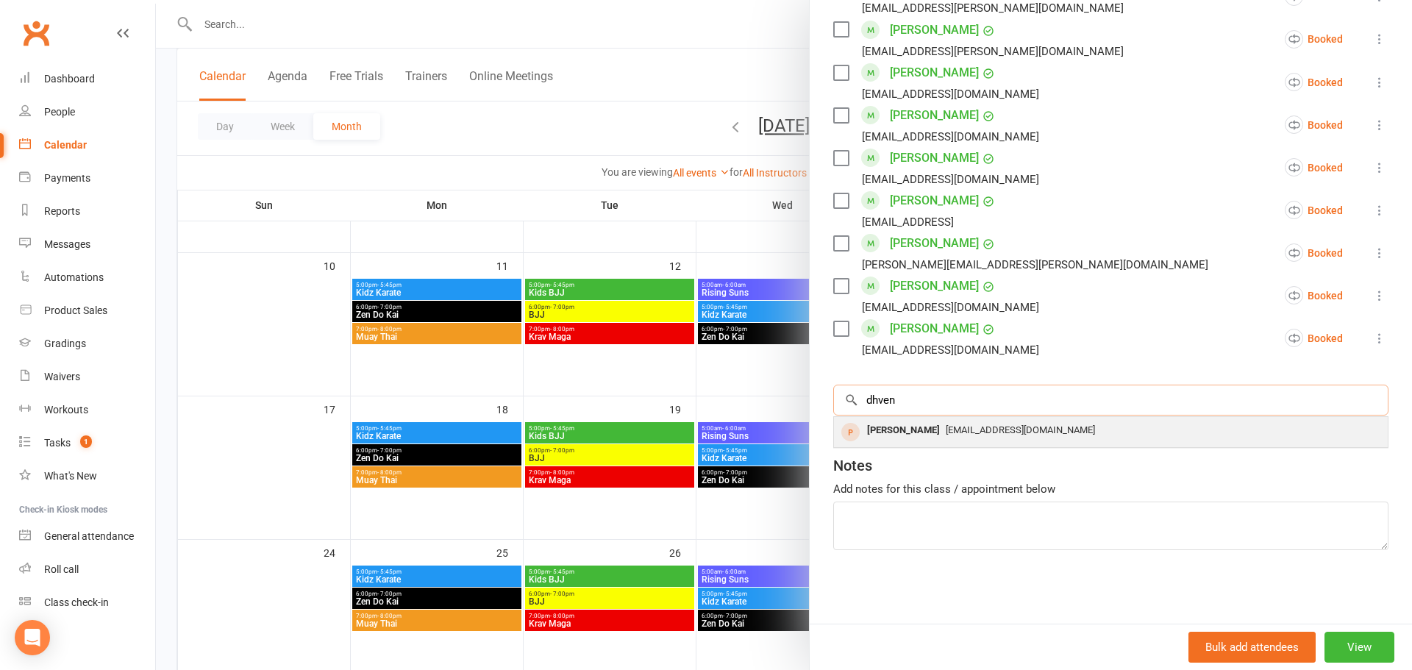
type input "dhven"
click at [969, 433] on span "[EMAIL_ADDRESS][DOMAIN_NAME]" at bounding box center [1020, 429] width 149 height 11
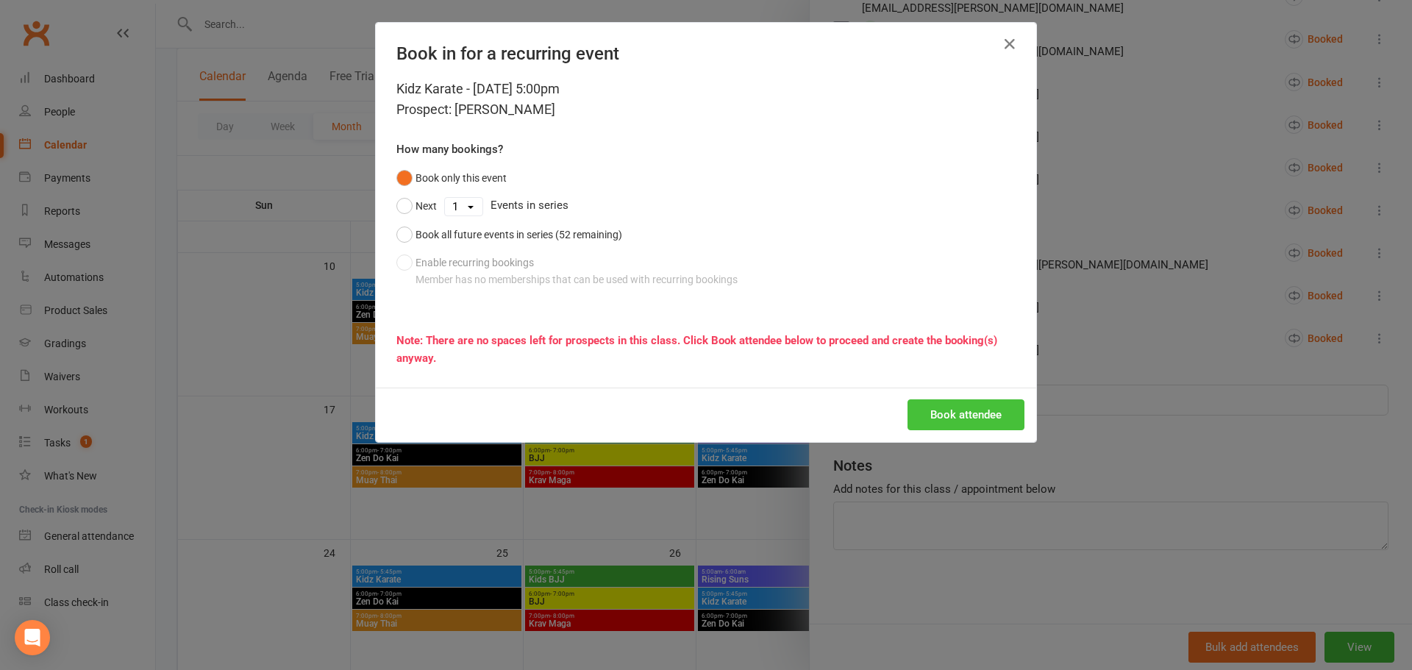
click at [980, 421] on button "Book attendee" at bounding box center [966, 414] width 117 height 31
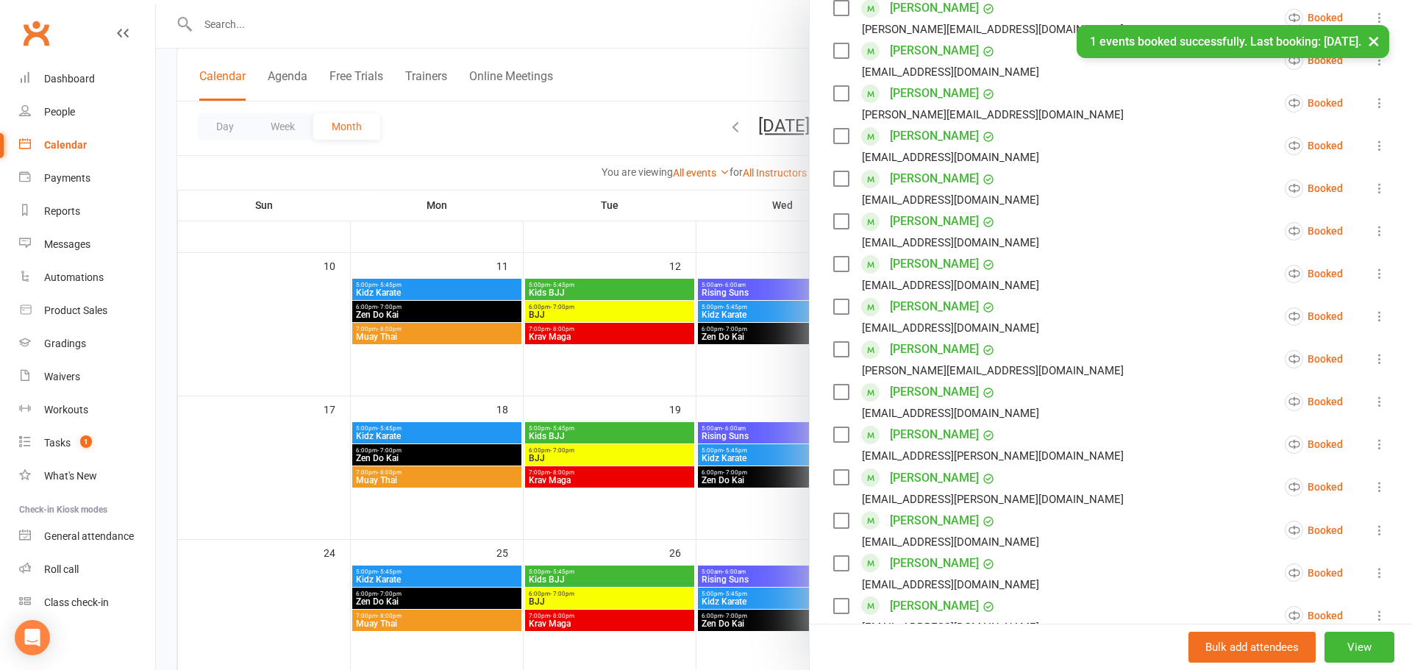
scroll to position [0, 0]
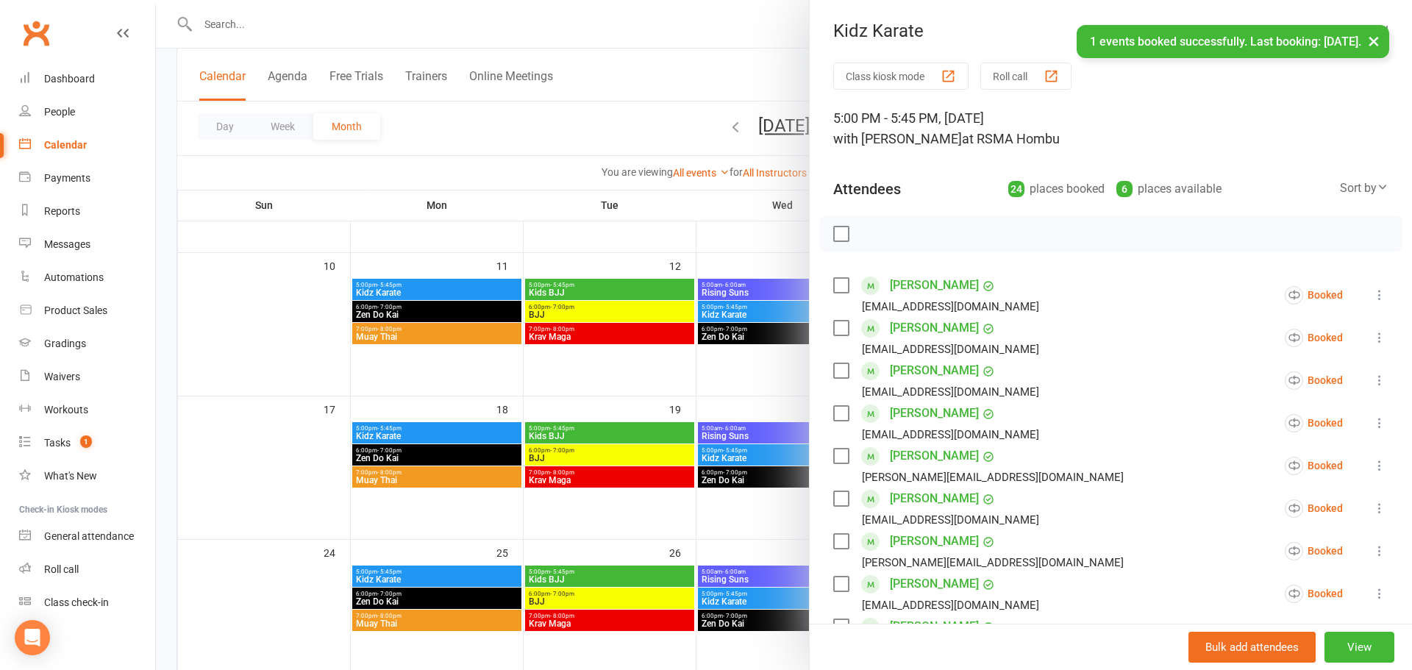
click at [636, 25] on div "× 1 events booked successfully. Last booking: [DATE]." at bounding box center [696, 25] width 1393 height 0
click at [594, 90] on div at bounding box center [784, 335] width 1256 height 670
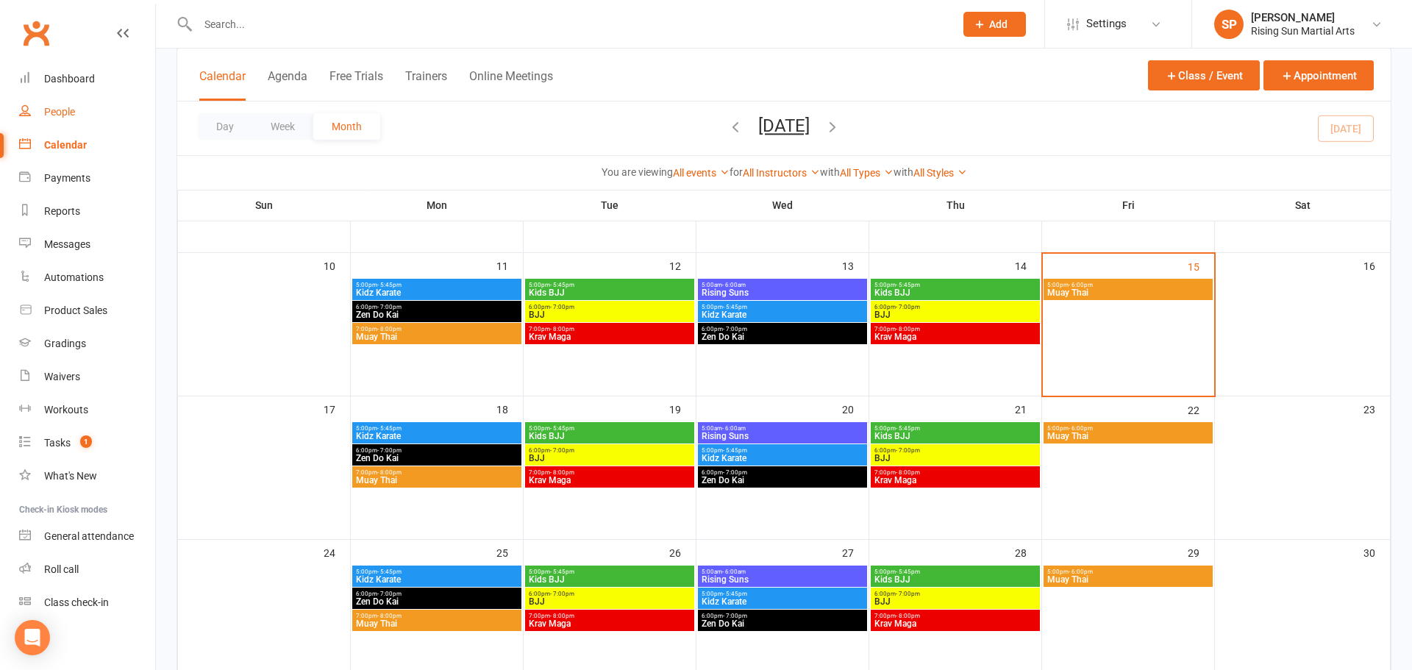
click at [70, 126] on link "People" at bounding box center [87, 112] width 136 height 33
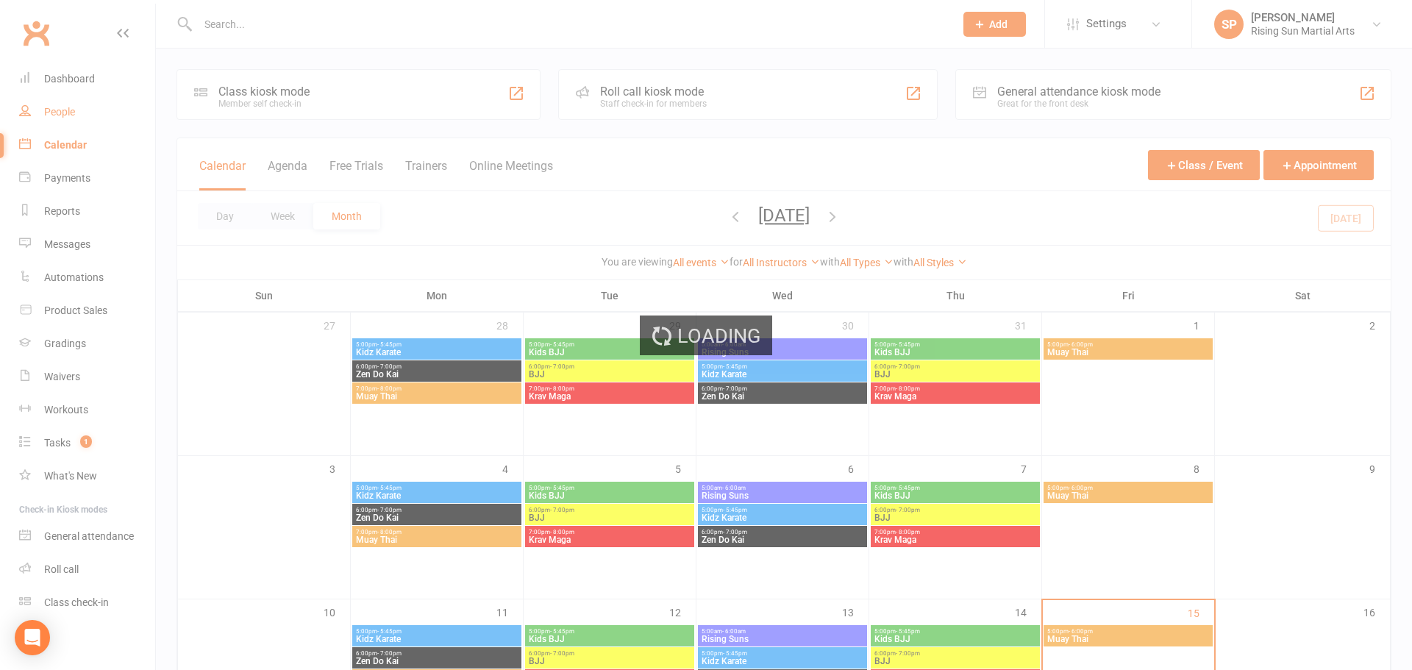
select select "100"
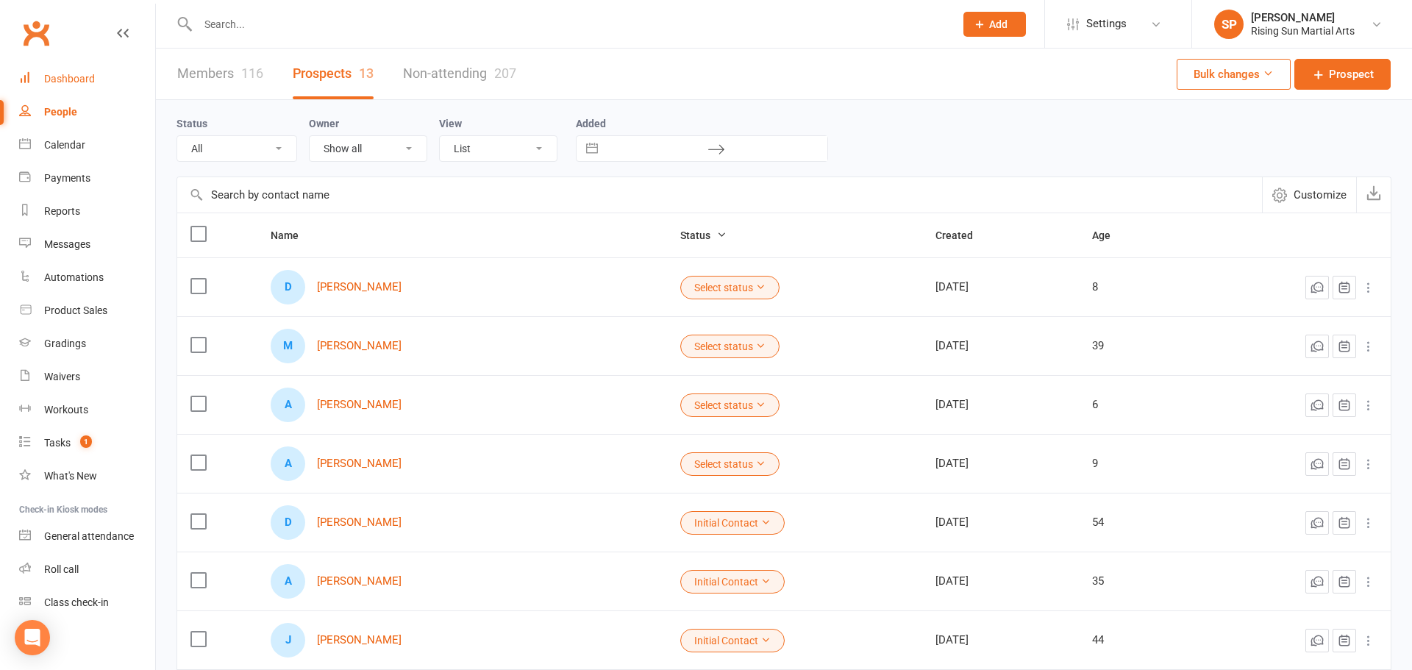
click at [61, 90] on link "Dashboard" at bounding box center [87, 79] width 136 height 33
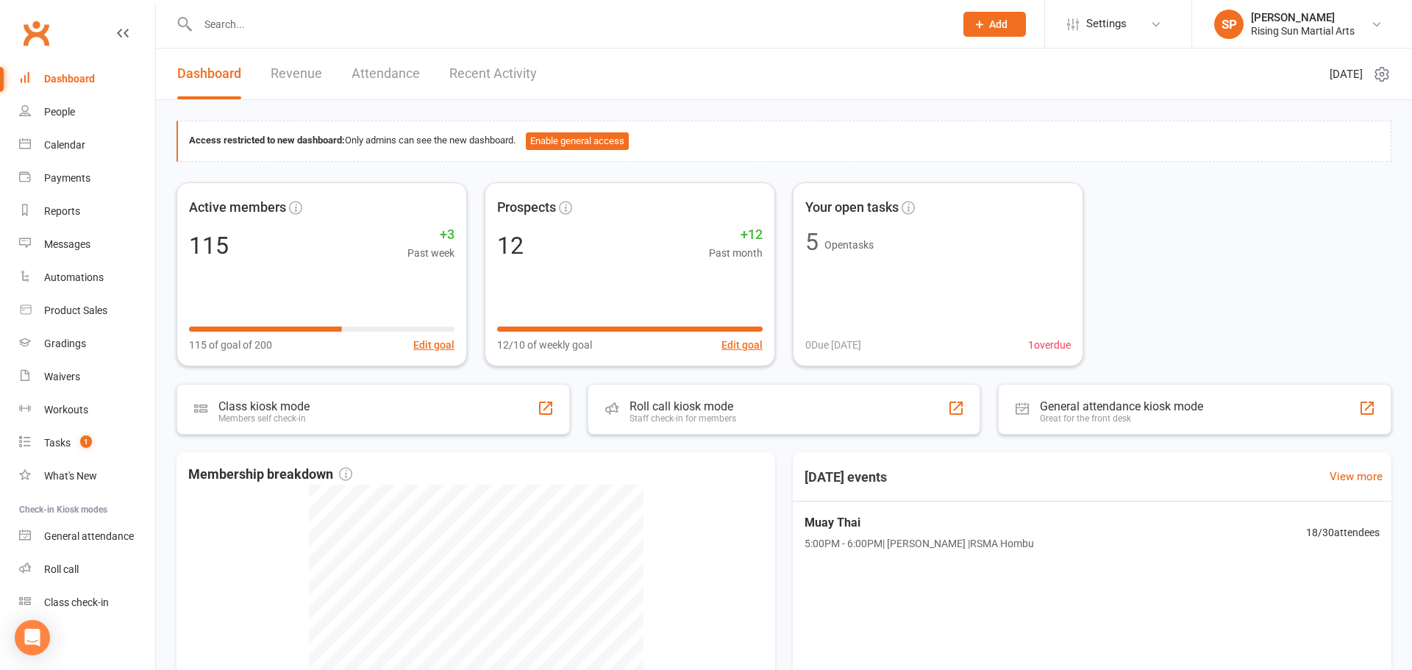
click at [399, 82] on link "Attendance" at bounding box center [386, 74] width 68 height 51
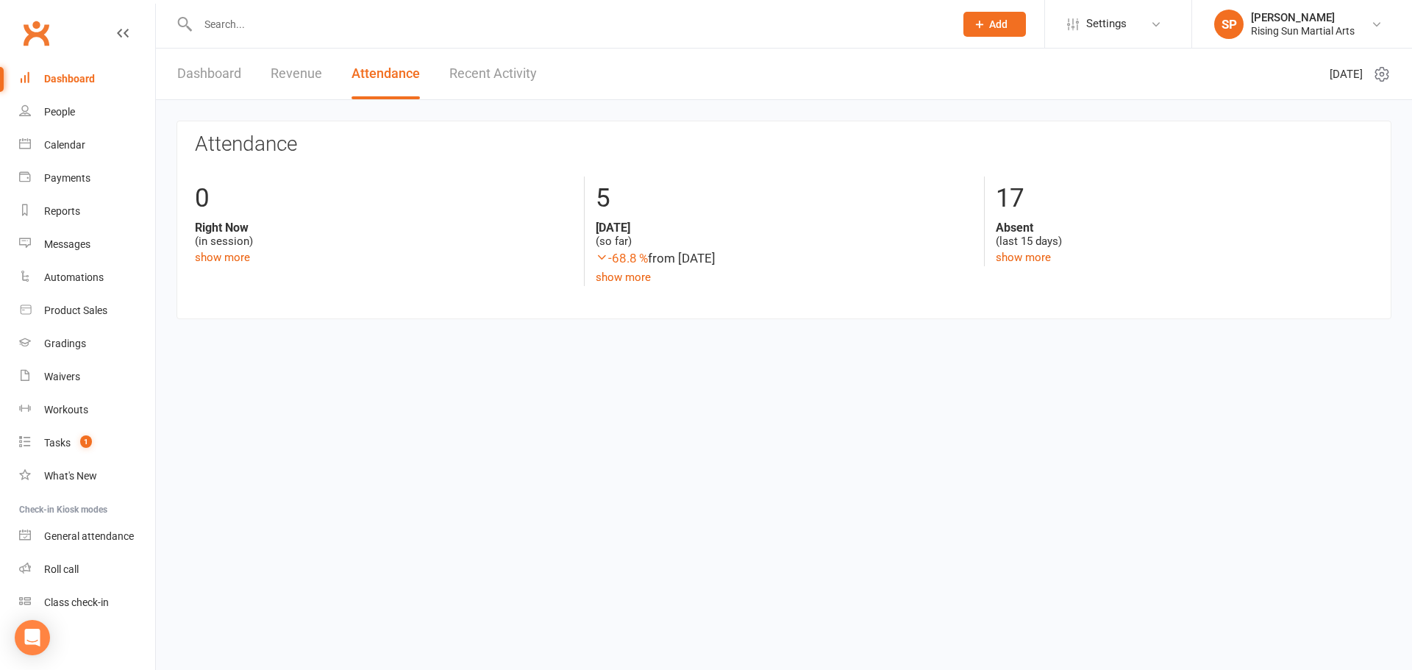
click at [496, 74] on link "Recent Activity" at bounding box center [493, 74] width 88 height 51
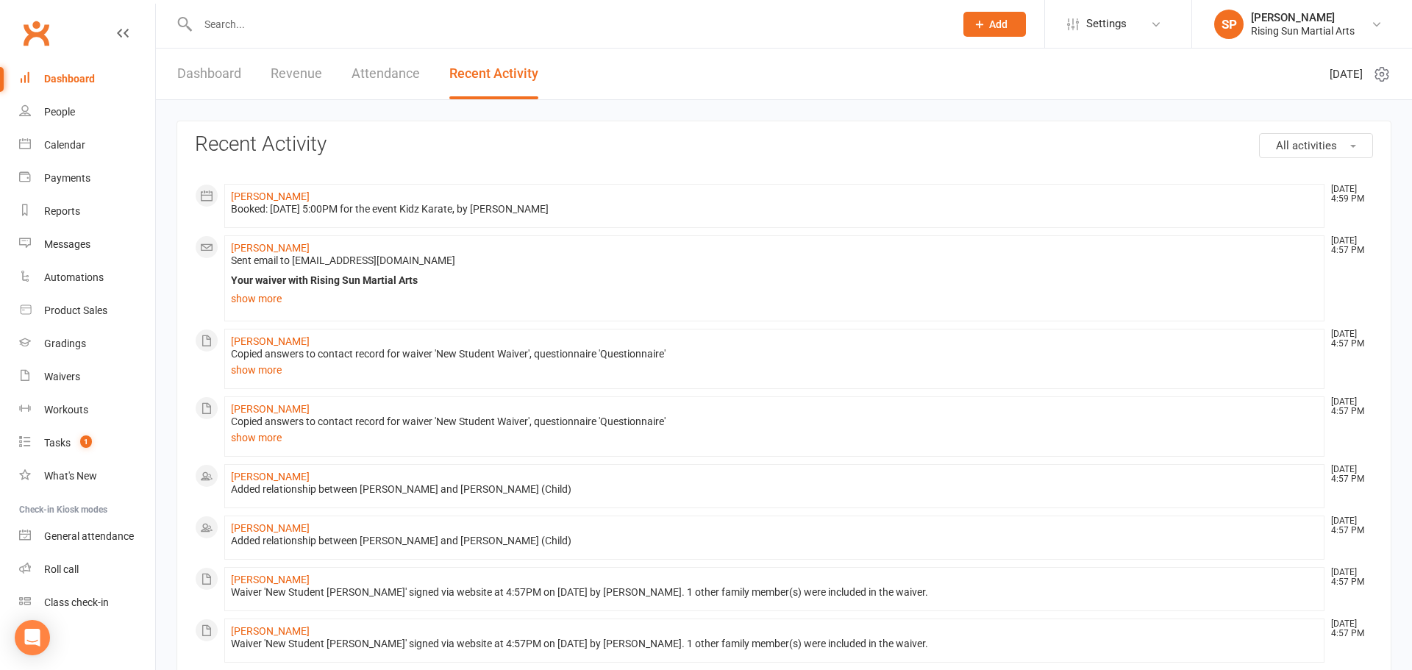
click at [217, 92] on link "Dashboard" at bounding box center [209, 74] width 64 height 51
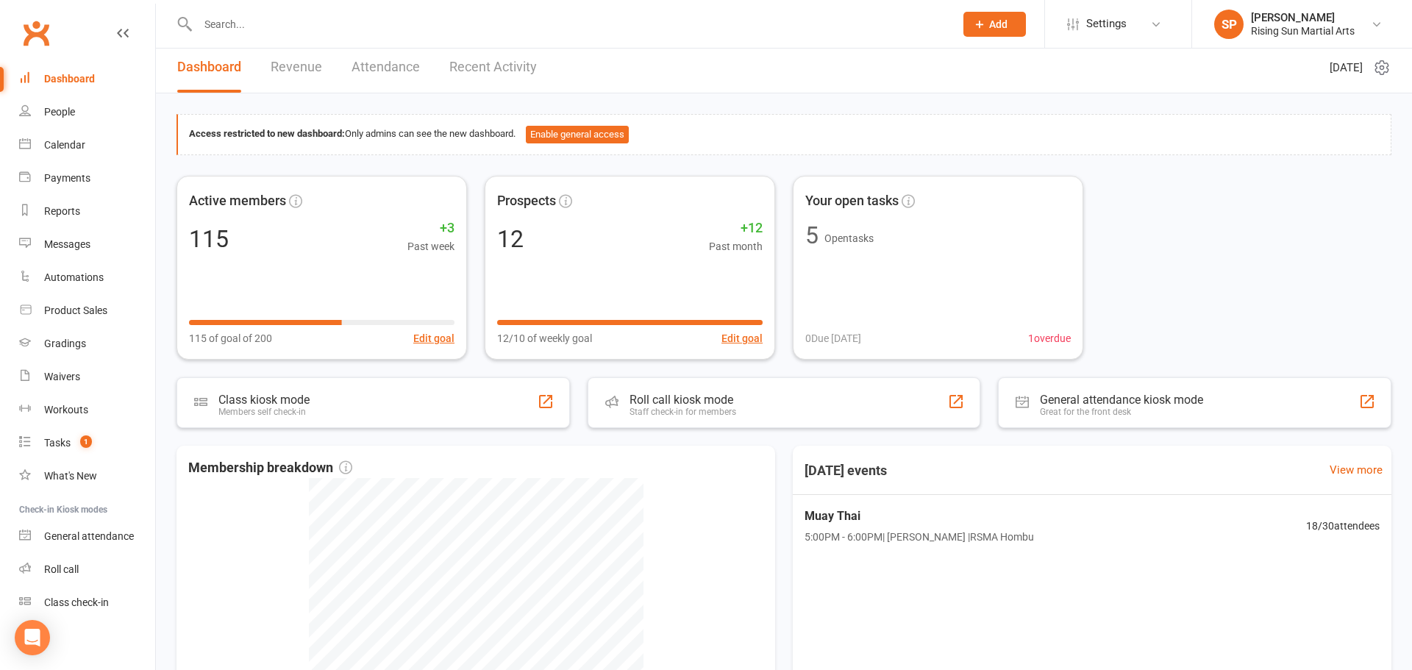
scroll to position [238, 0]
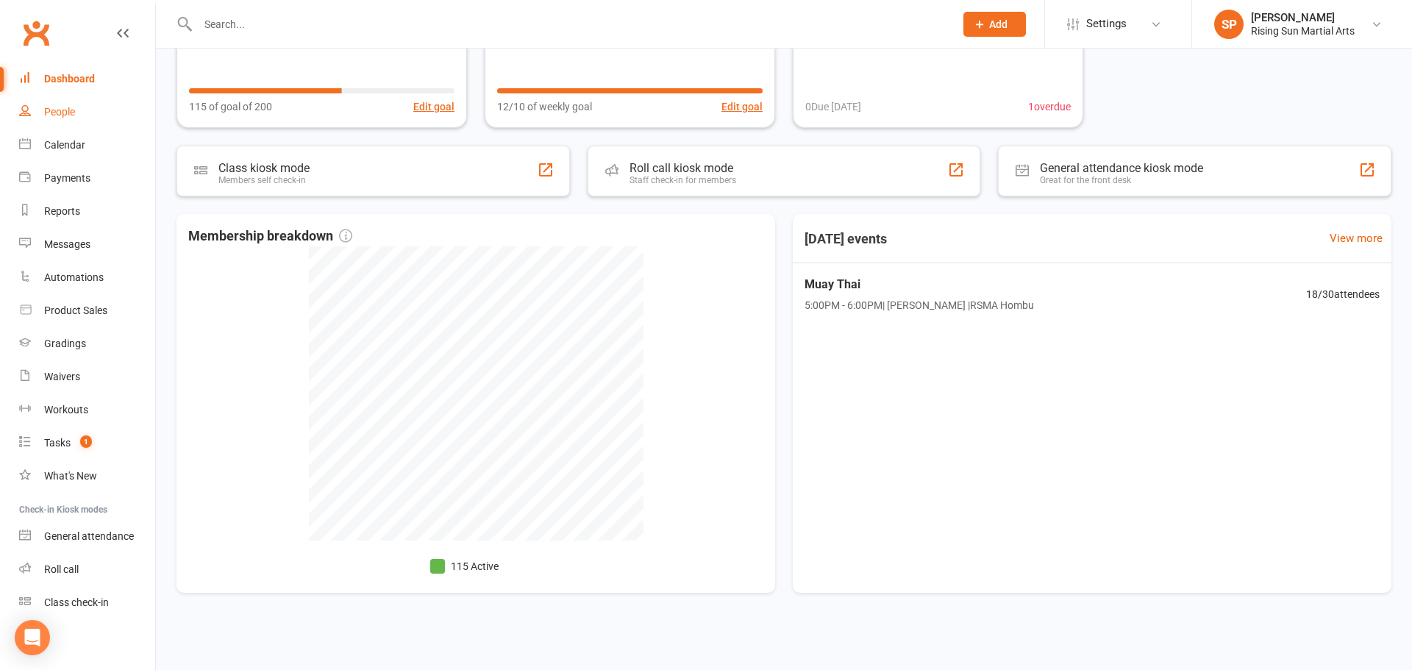
click at [35, 116] on link "People" at bounding box center [87, 112] width 136 height 33
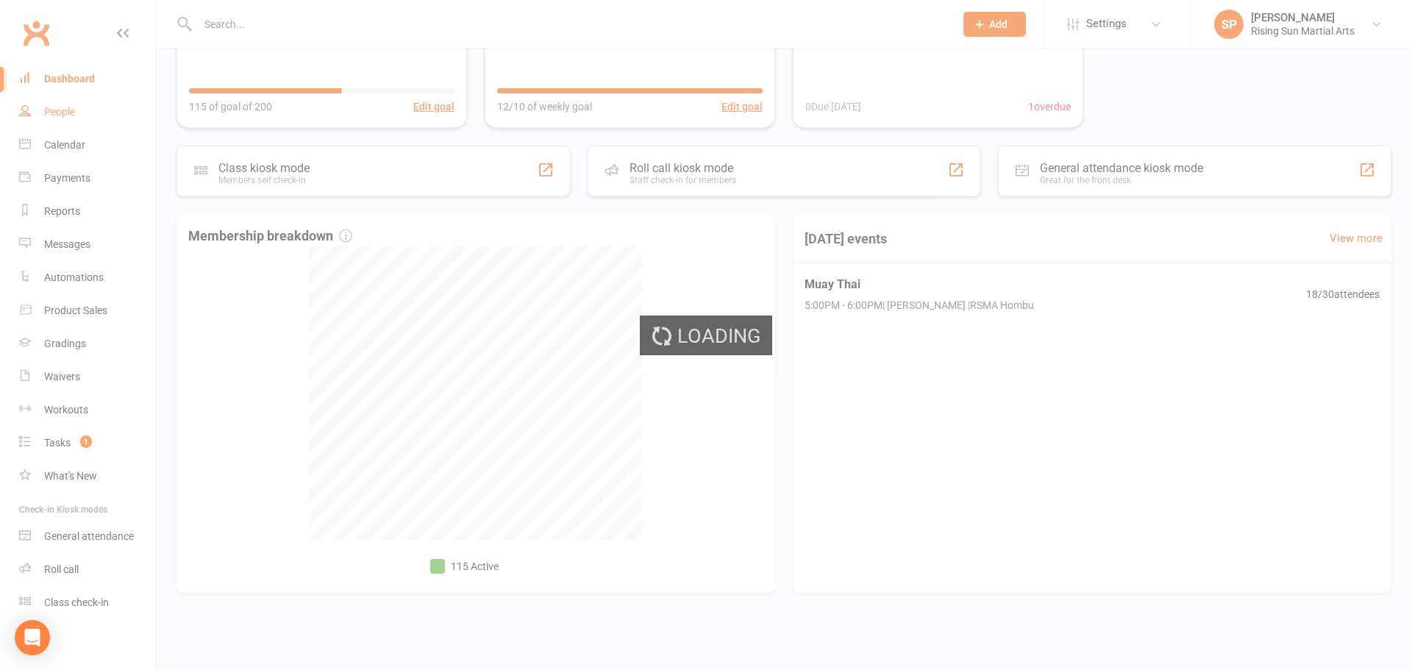
select select "100"
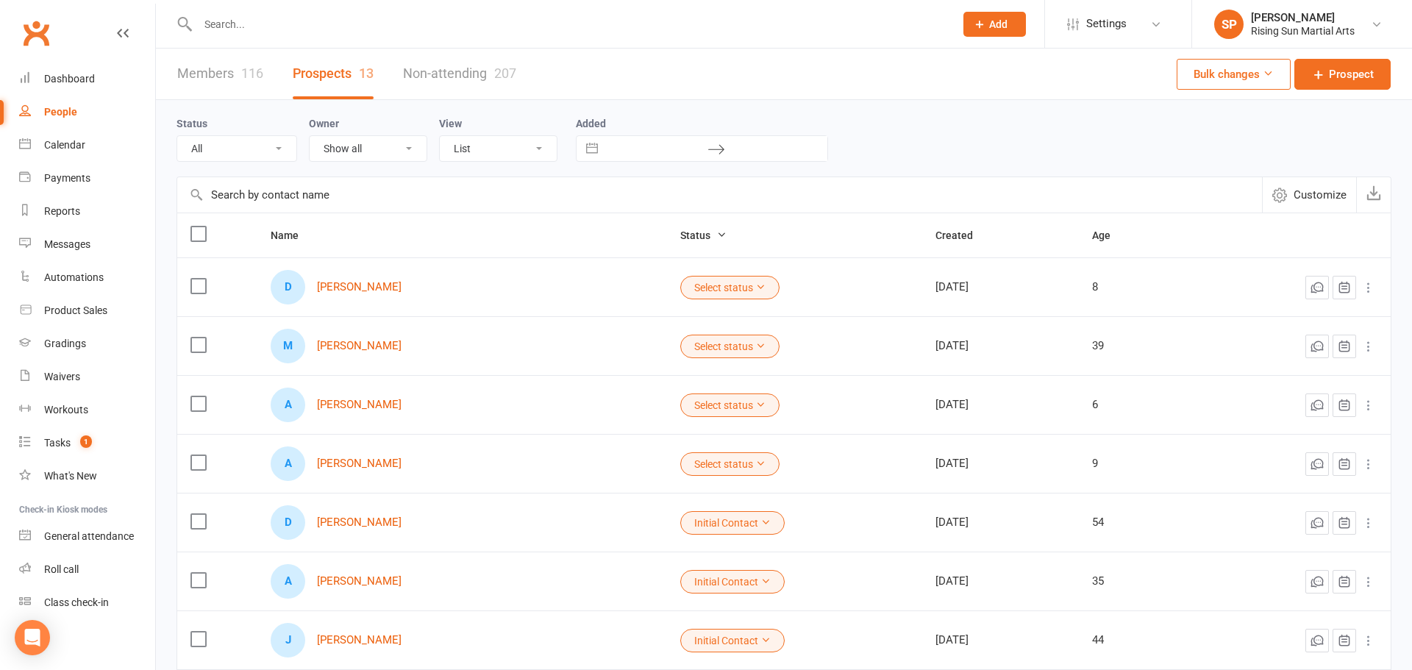
click at [246, 73] on div "116" at bounding box center [252, 72] width 22 height 15
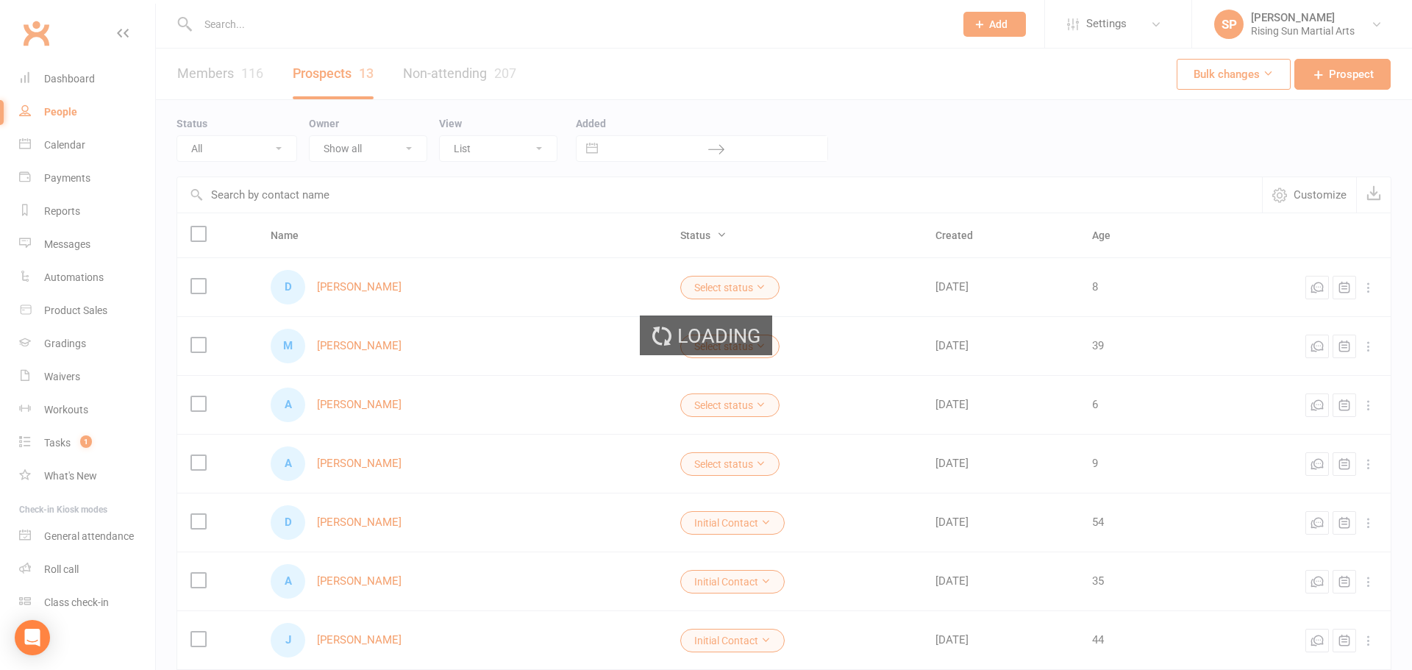
select select "100"
